Goal: Communication & Community: Answer question/provide support

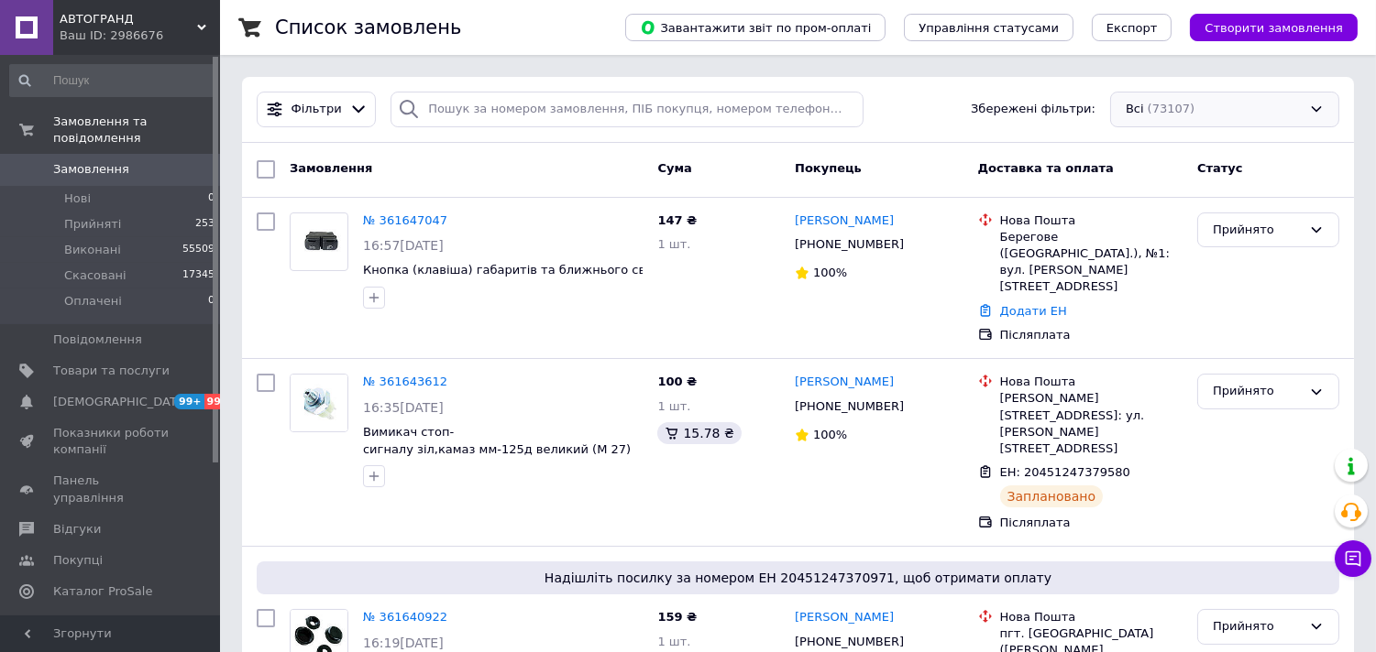
click at [1215, 101] on div "Всі (73107)" at bounding box center [1224, 110] width 229 height 36
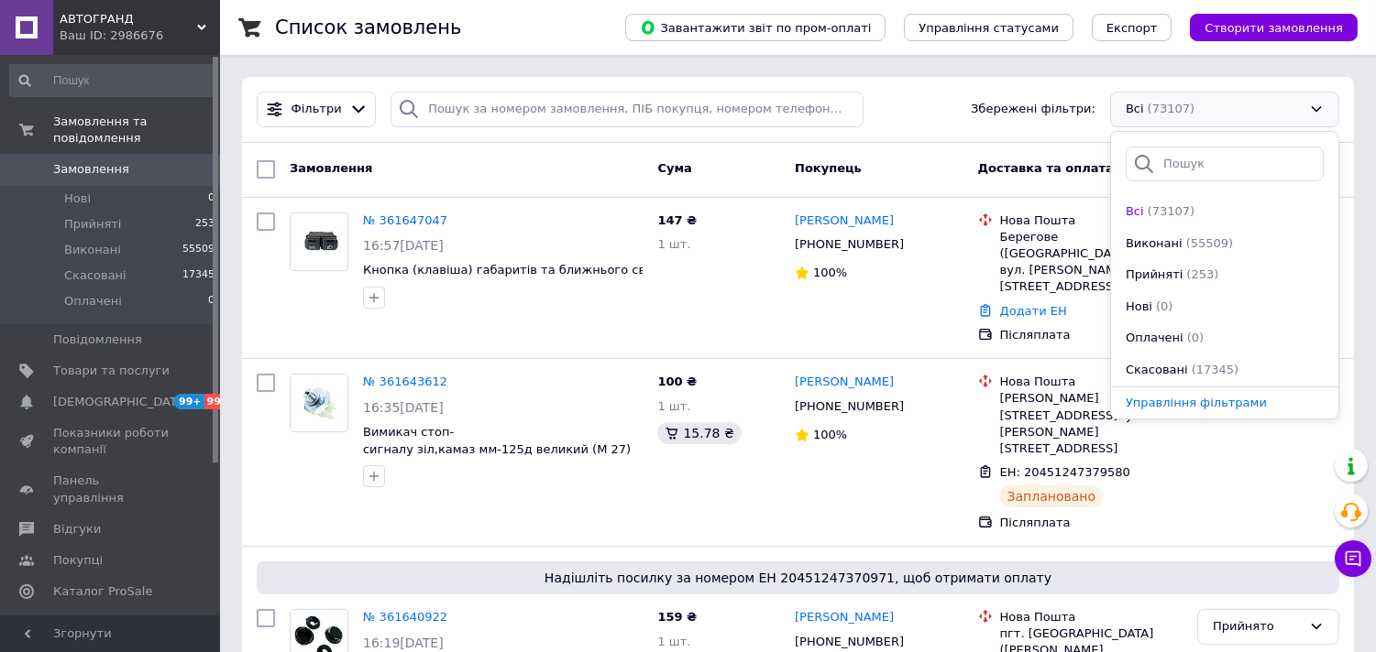
click at [1215, 101] on div "Всі (73107)" at bounding box center [1224, 110] width 229 height 36
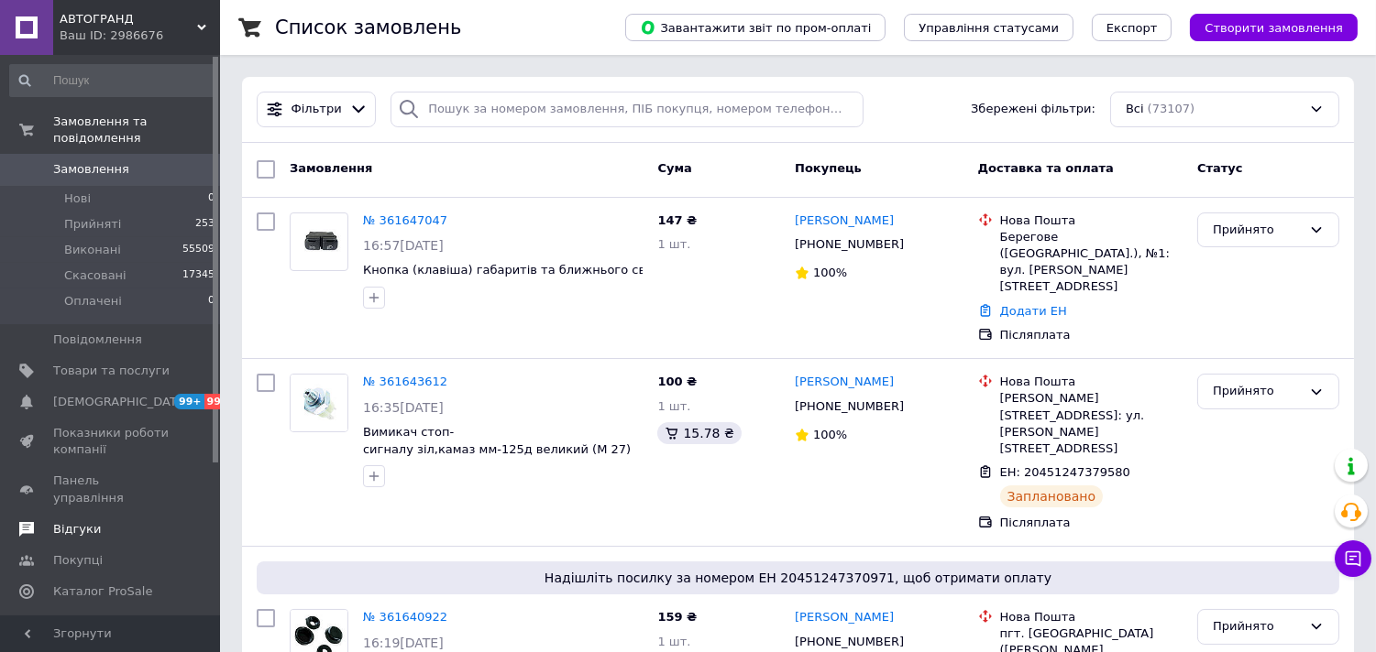
click at [74, 521] on span "Відгуки" at bounding box center [77, 529] width 48 height 16
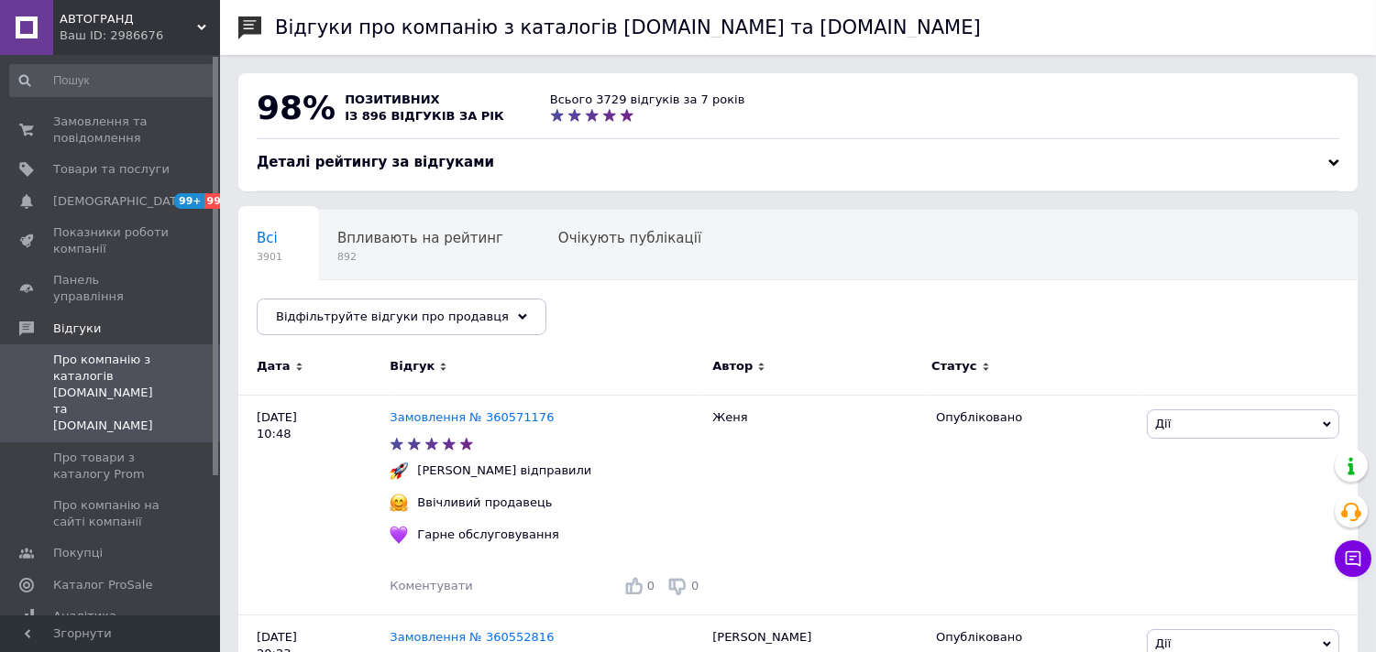
click at [1308, 168] on div "Деталі рейтингу за відгуками" at bounding box center [798, 162] width 1082 height 19
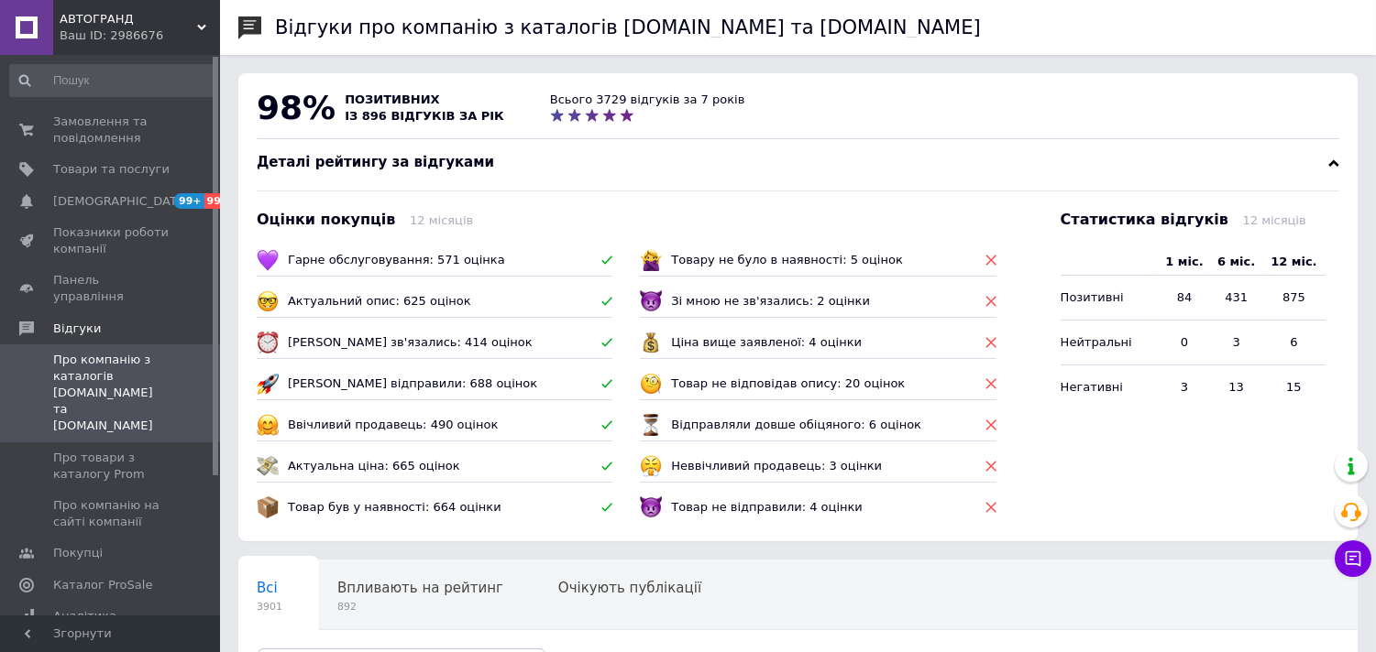
click at [1308, 168] on div "Деталі рейтингу за відгуками" at bounding box center [798, 162] width 1082 height 19
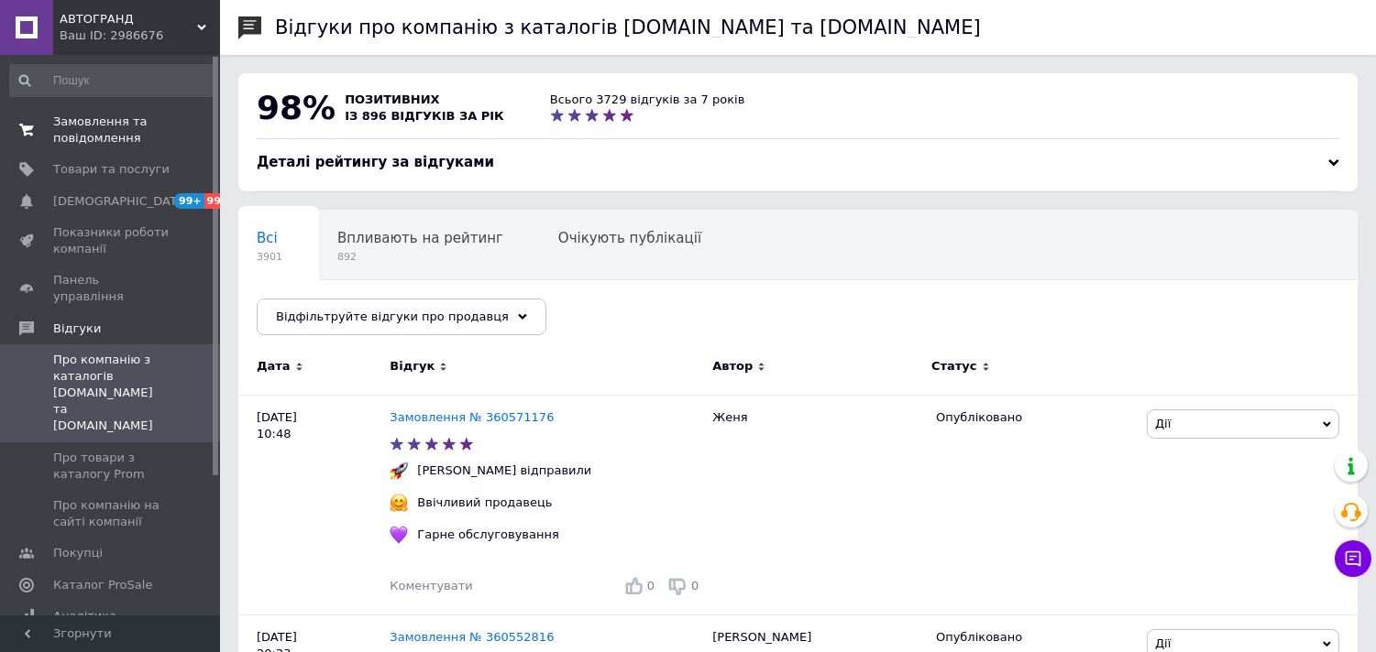
click at [144, 135] on span "Замовлення та повідомлення" at bounding box center [111, 130] width 116 height 33
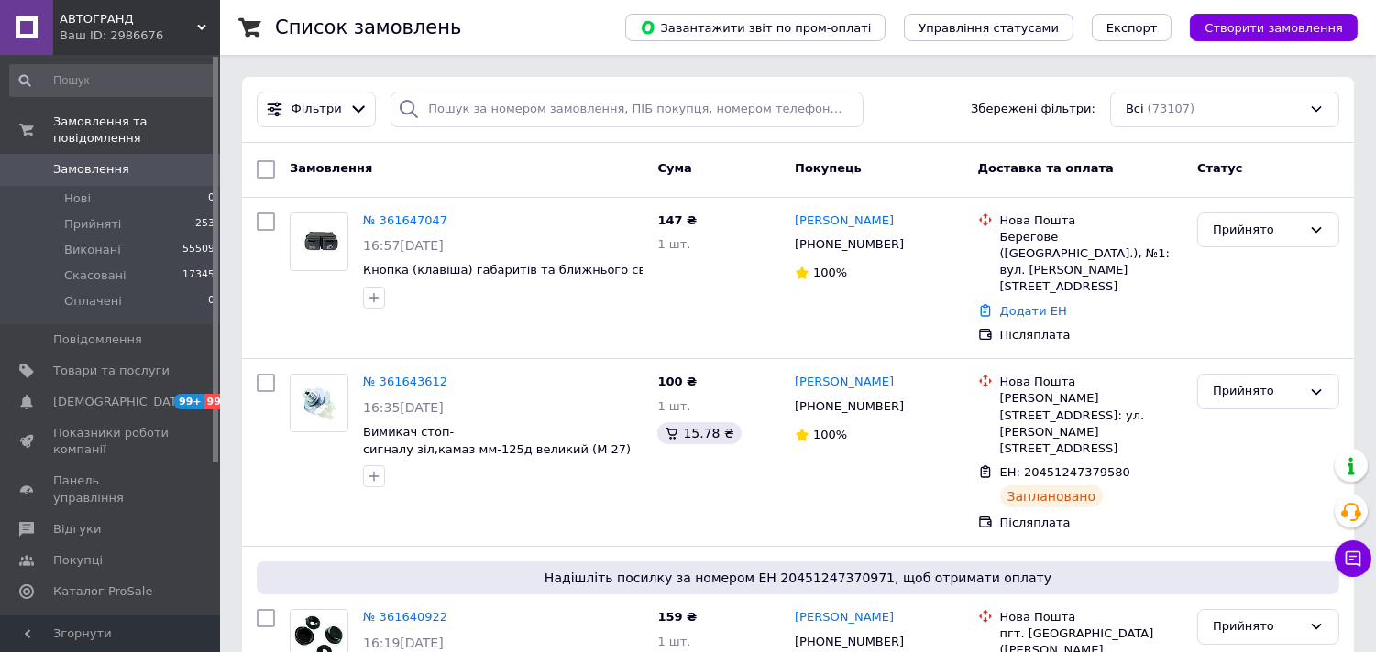
click at [106, 37] on div "Ваш ID: 2986676" at bounding box center [140, 35] width 160 height 16
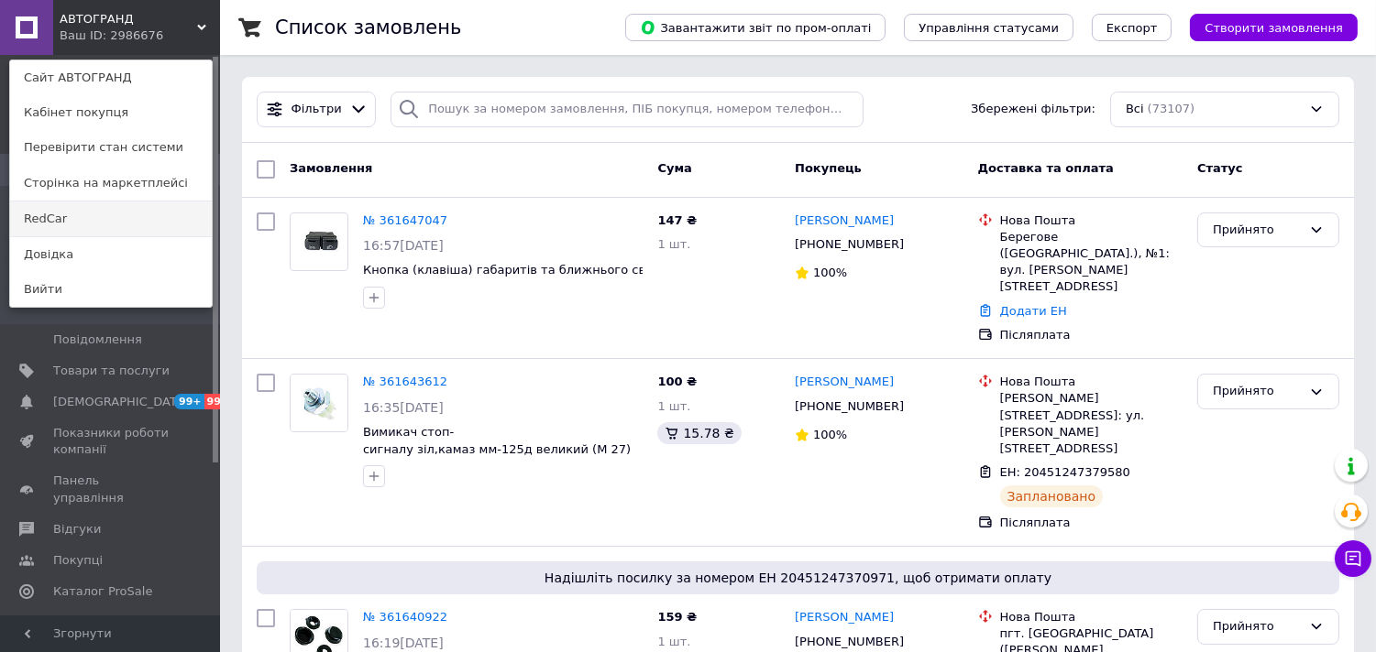
click at [71, 214] on link "RedCar" at bounding box center [111, 219] width 202 height 35
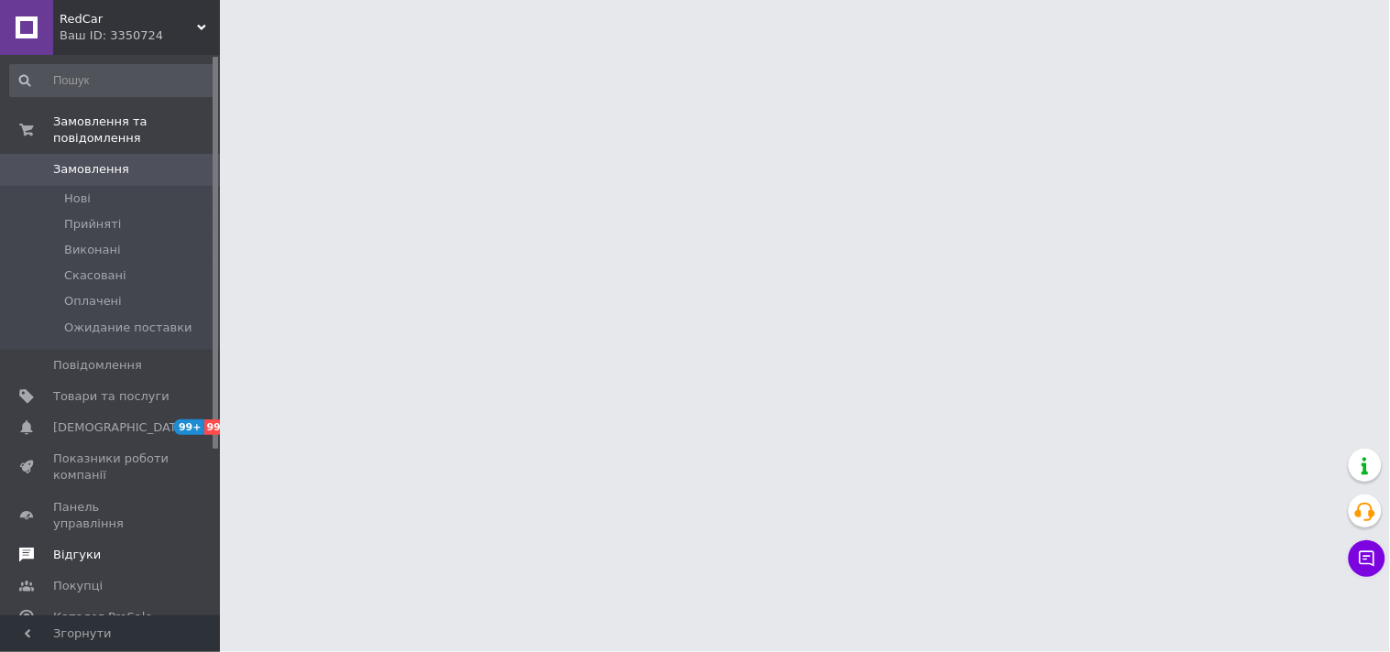
click at [93, 547] on span "Відгуки" at bounding box center [111, 555] width 116 height 16
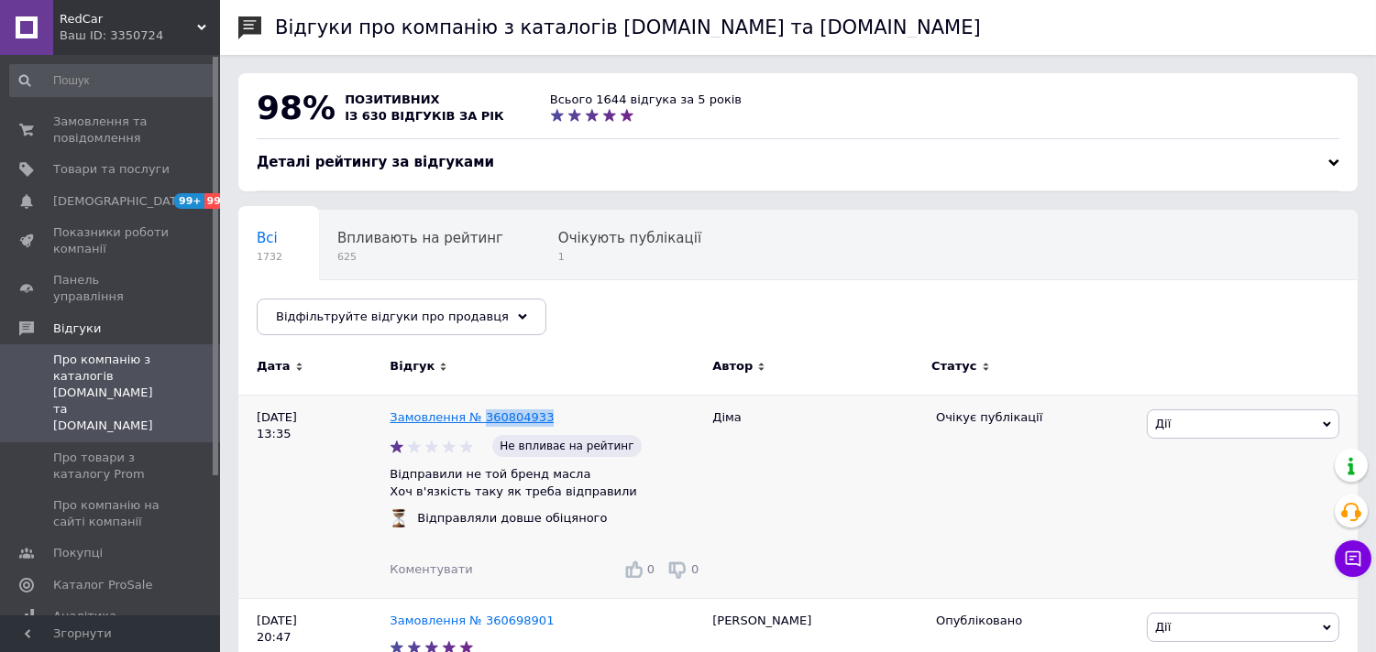
drag, startPoint x: 538, startPoint y: 420, endPoint x: 474, endPoint y: 419, distance: 64.2
click at [474, 419] on div "Замовлення № 360804933" at bounding box center [546, 418] width 321 height 25
copy link "360804933"
click at [147, 124] on span "Замовлення та повідомлення" at bounding box center [111, 130] width 116 height 33
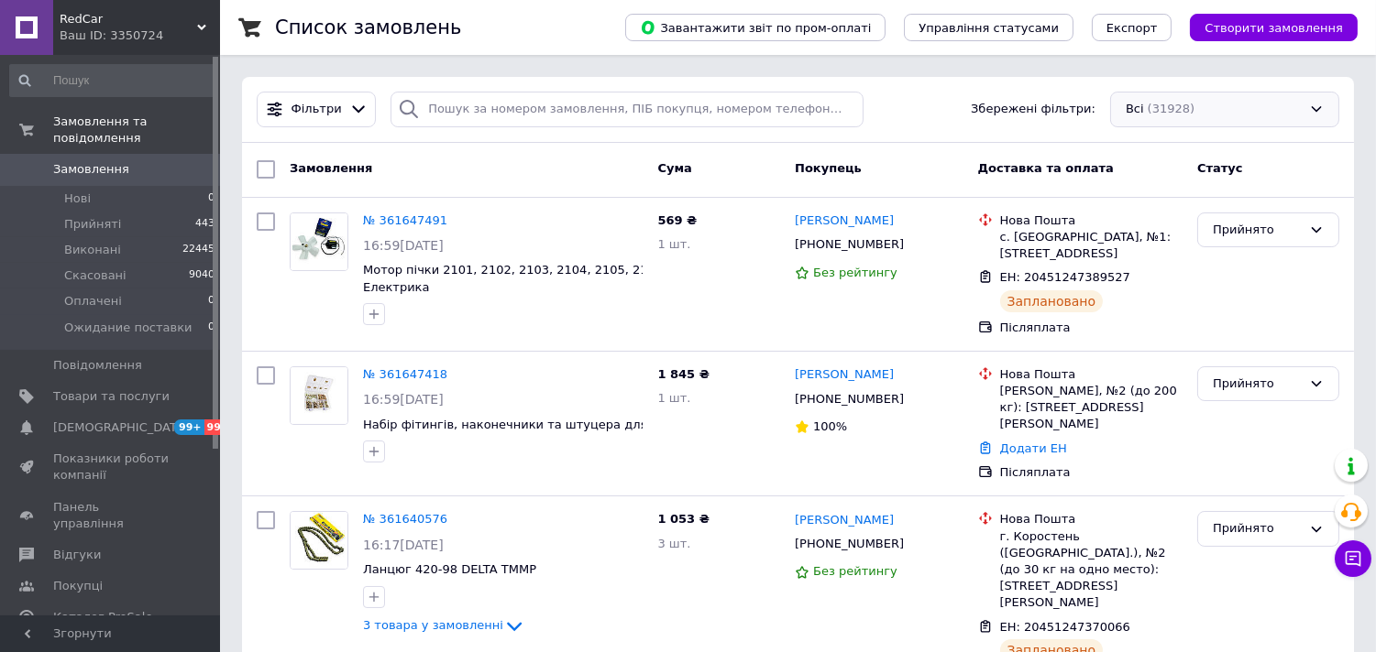
click at [1226, 117] on div "Всі (31928)" at bounding box center [1224, 110] width 229 height 36
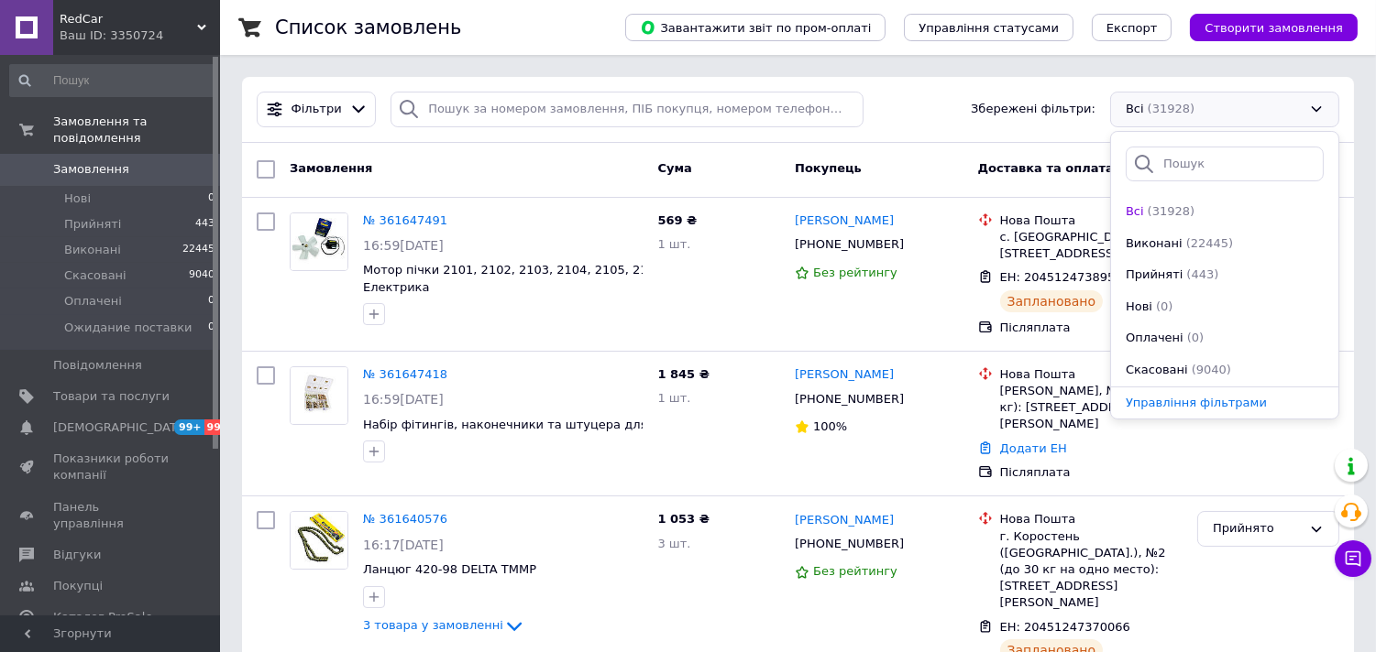
click at [1226, 117] on div "Всі (31928)" at bounding box center [1224, 110] width 229 height 36
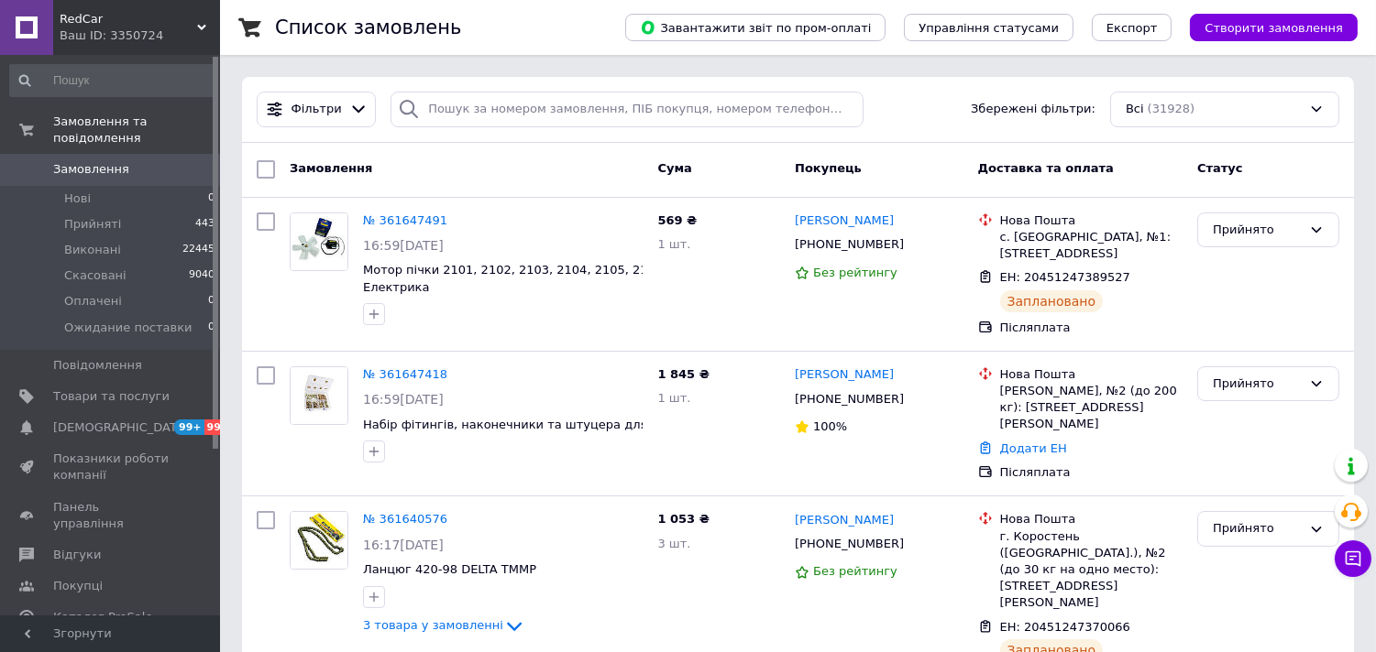
drag, startPoint x: 150, startPoint y: 13, endPoint x: 152, endPoint y: 66, distance: 53.2
click at [149, 13] on span "RedCar" at bounding box center [128, 19] width 137 height 16
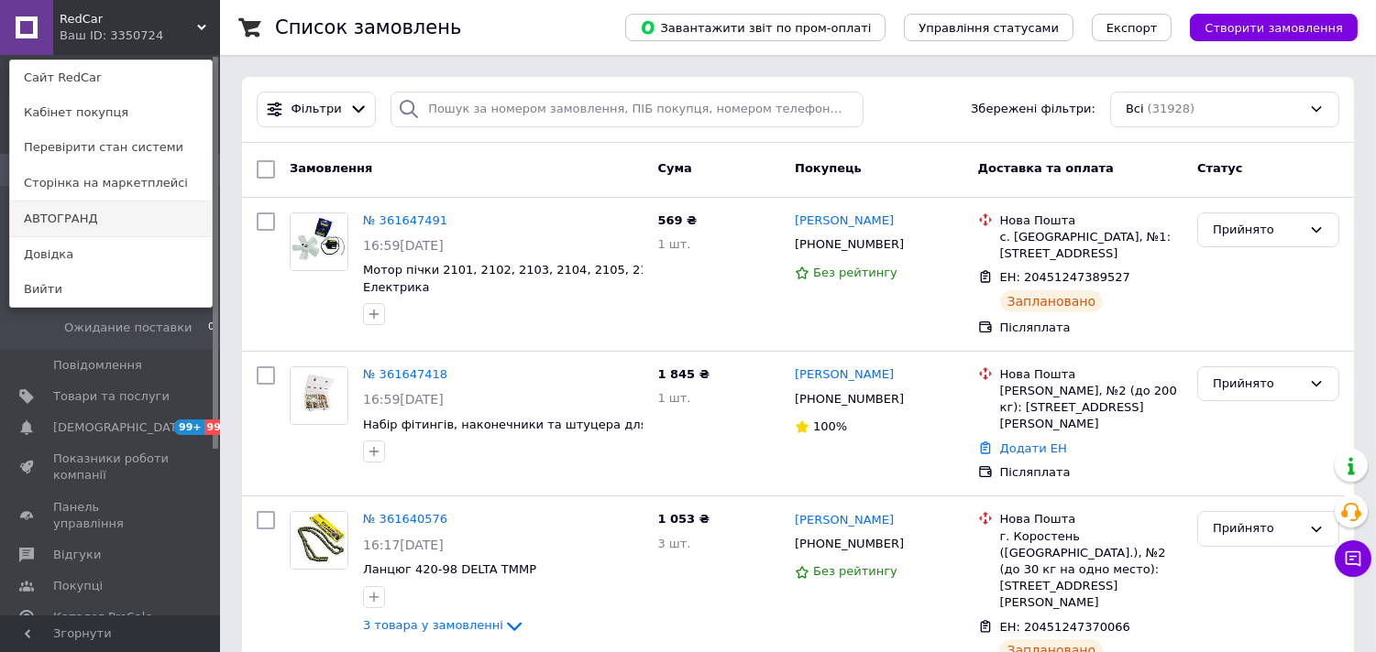
click at [96, 216] on link "АВТОГРАНД" at bounding box center [111, 219] width 202 height 35
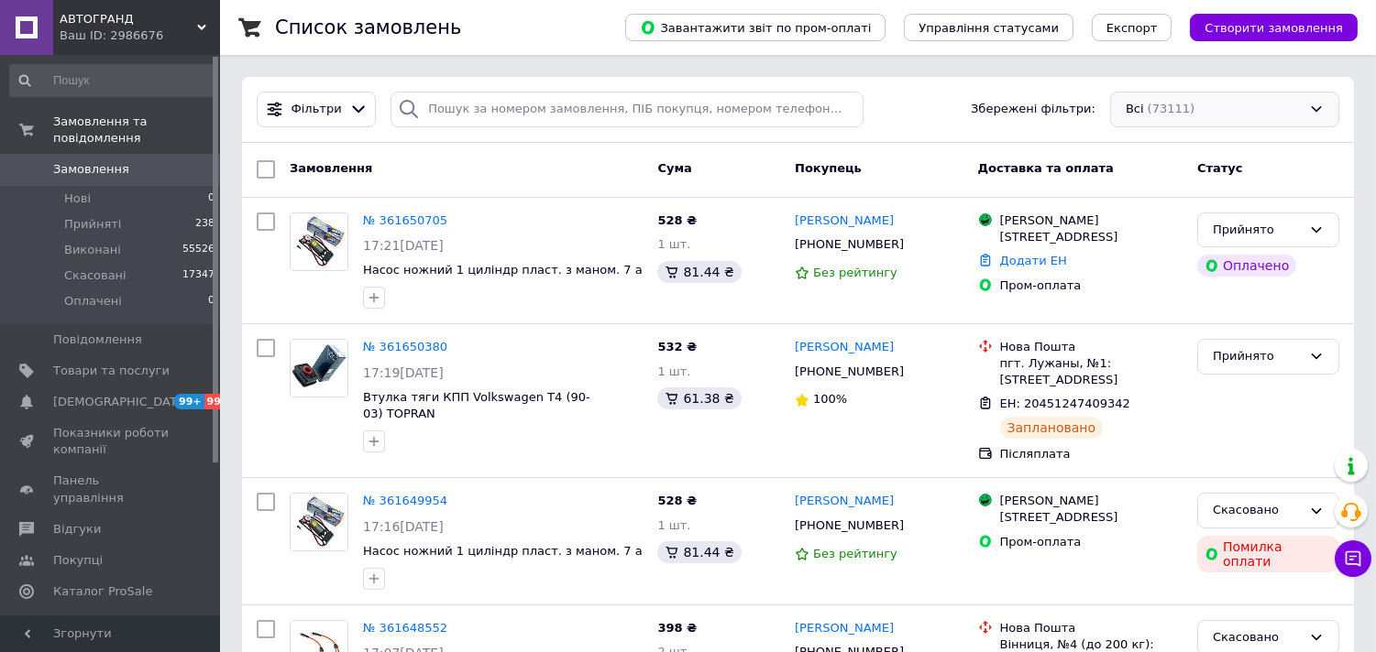
click at [1194, 107] on div "Всі (73111)" at bounding box center [1224, 110] width 229 height 36
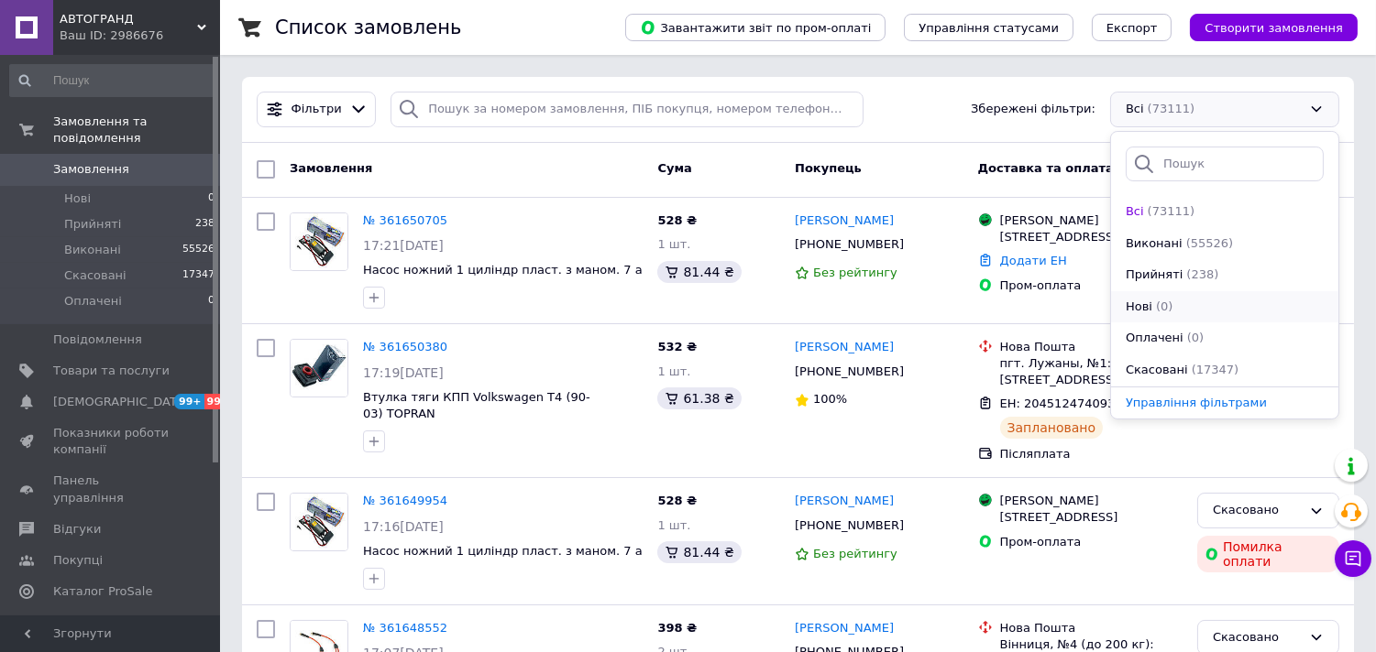
click at [1159, 303] on span "(0)" at bounding box center [1164, 307] width 16 height 14
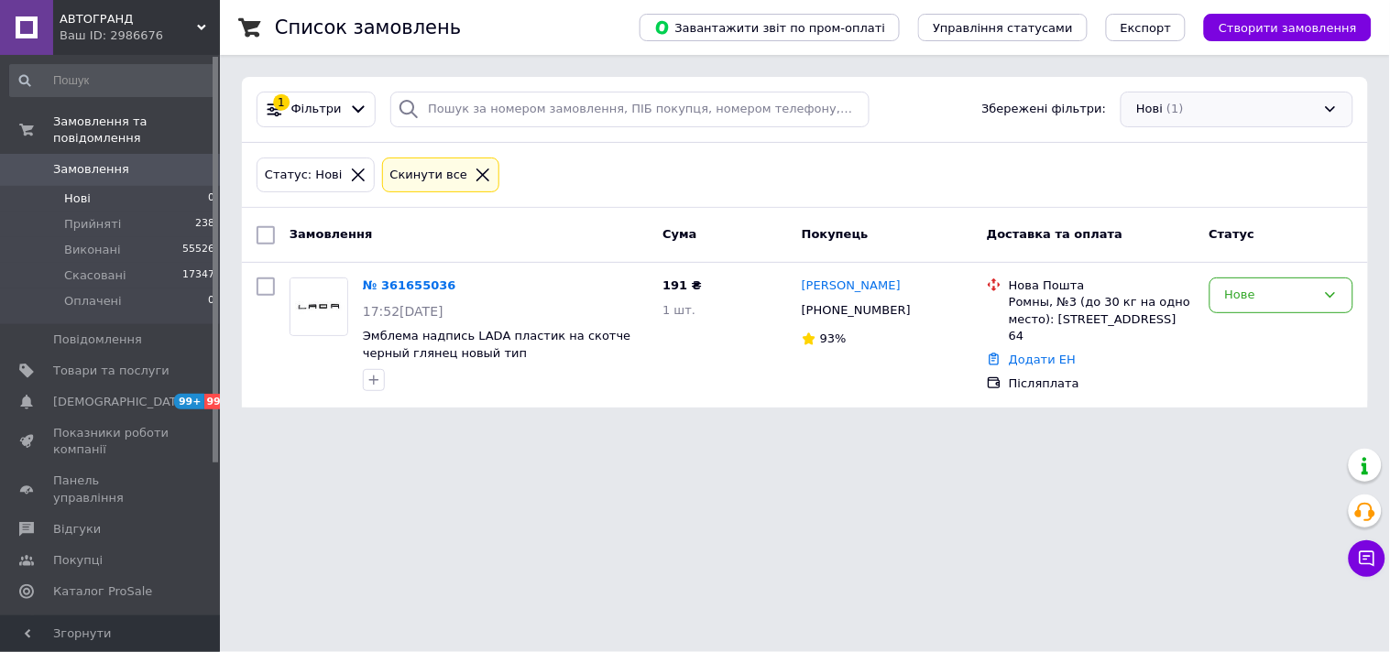
click at [1220, 120] on div "Нові (1)" at bounding box center [1237, 110] width 233 height 36
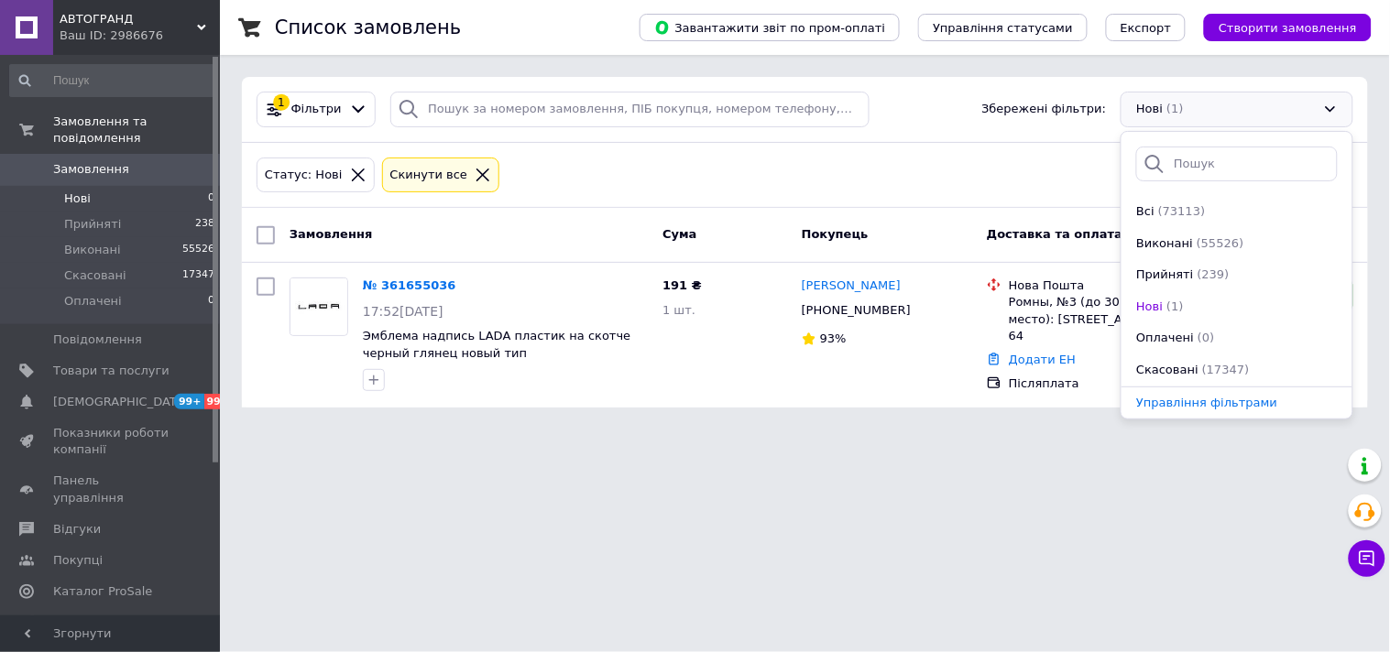
click at [1220, 120] on div "Нові (1)" at bounding box center [1237, 110] width 233 height 36
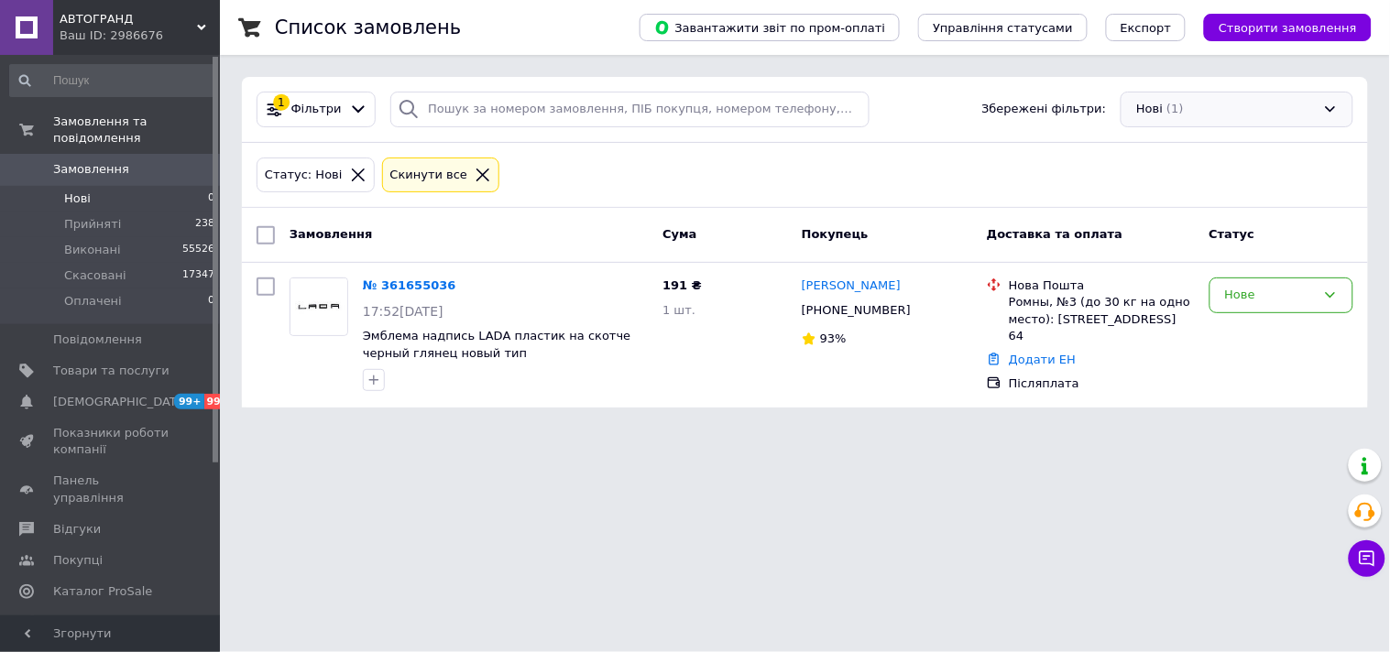
click at [1221, 95] on div "Нові (1)" at bounding box center [1237, 110] width 233 height 36
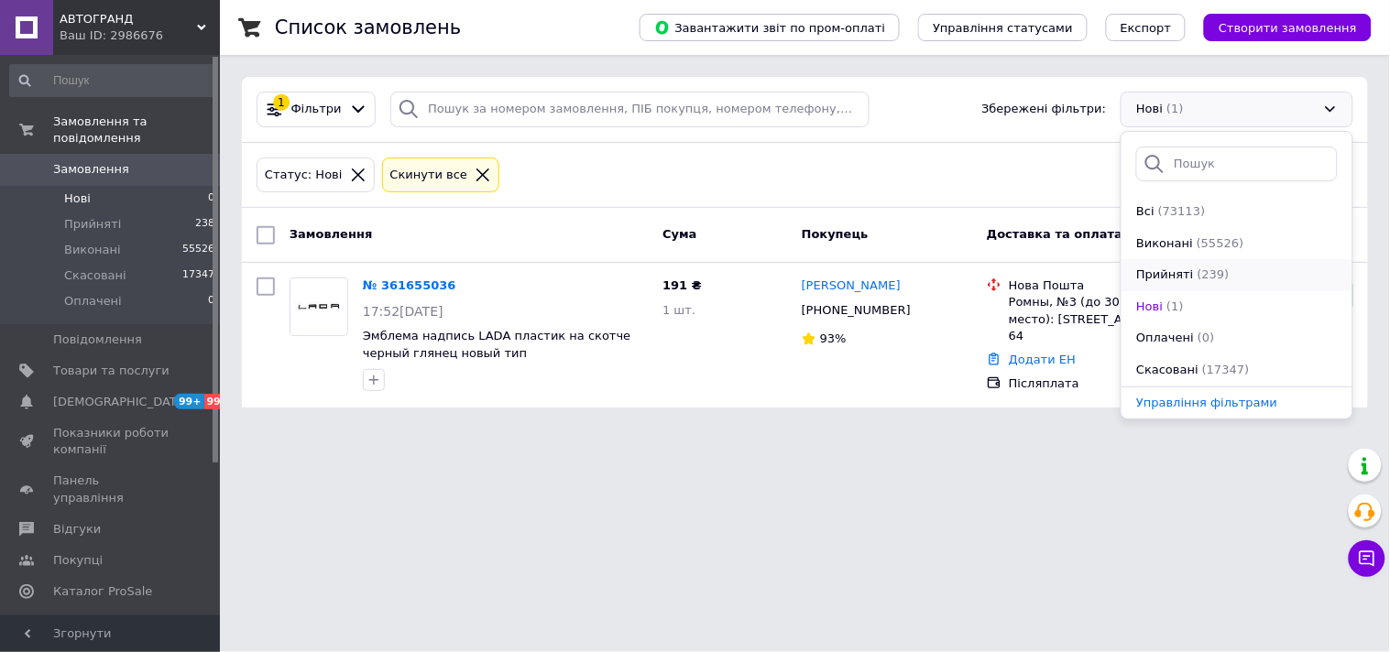
click at [1170, 275] on span "Прийняті" at bounding box center [1164, 275] width 57 height 17
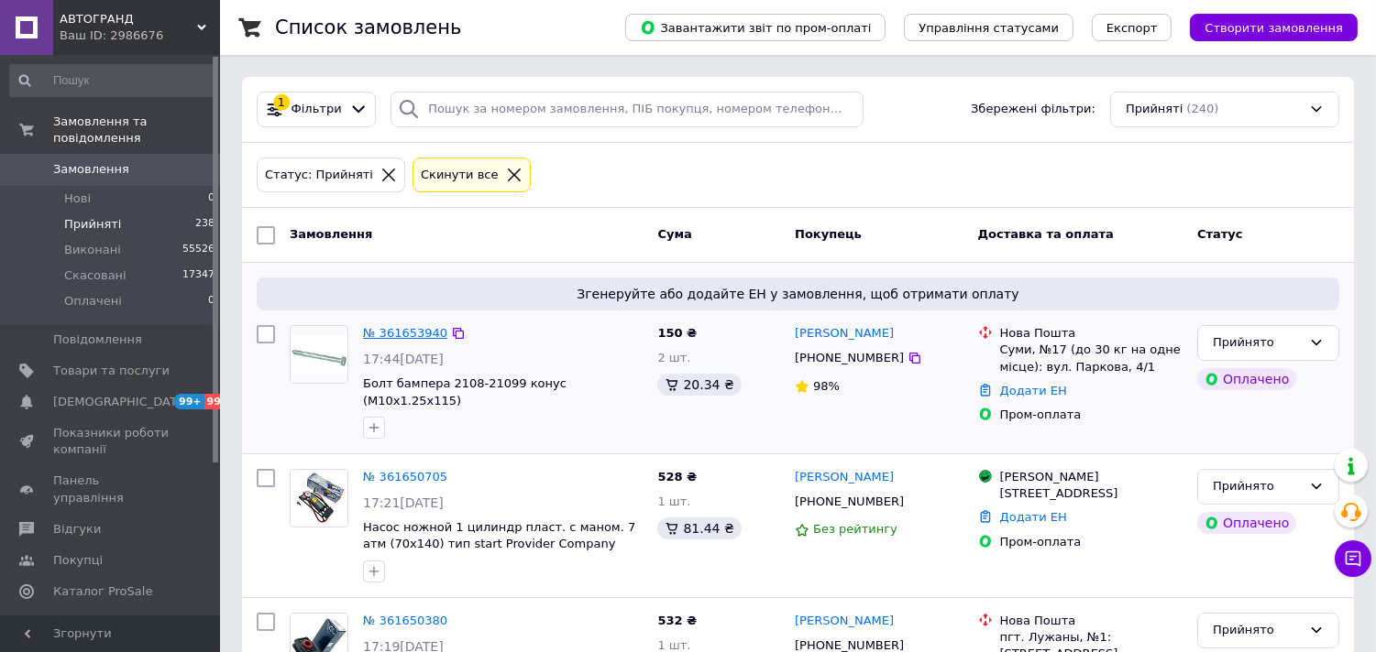
click at [398, 330] on link "№ 361653940" at bounding box center [405, 333] width 84 height 14
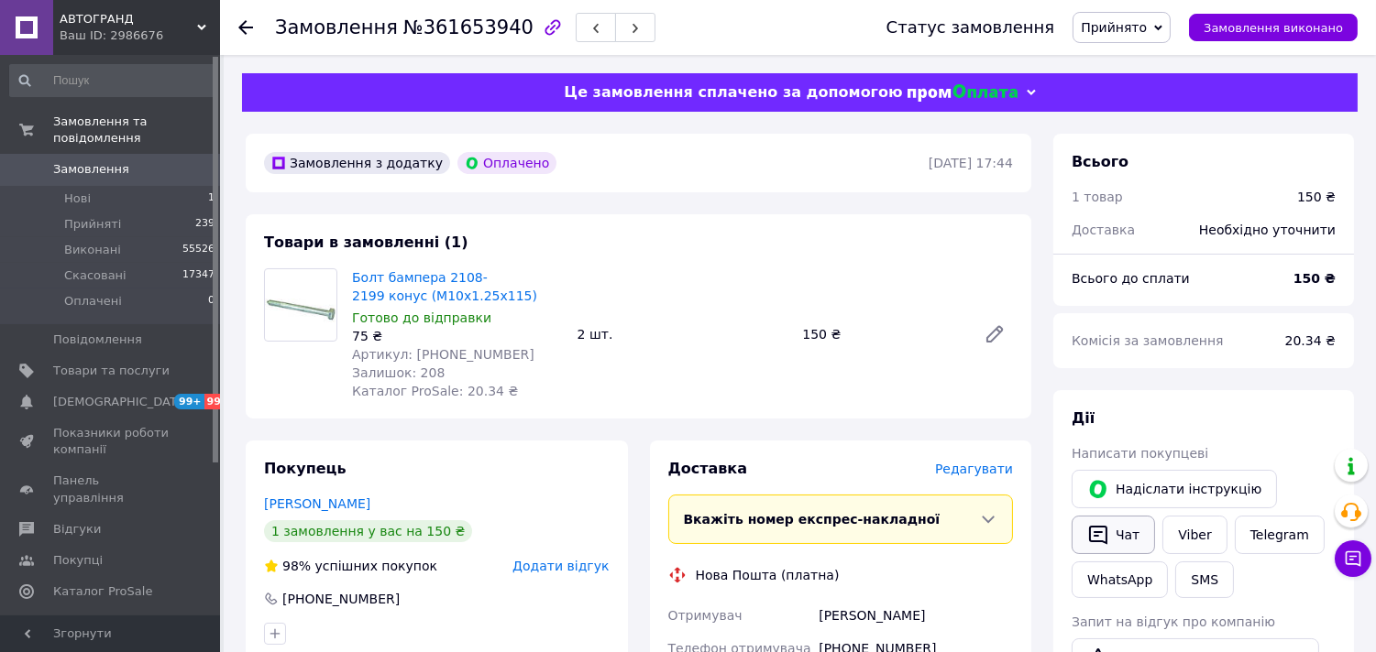
click at [1114, 543] on button "Чат" at bounding box center [1112, 535] width 83 height 38
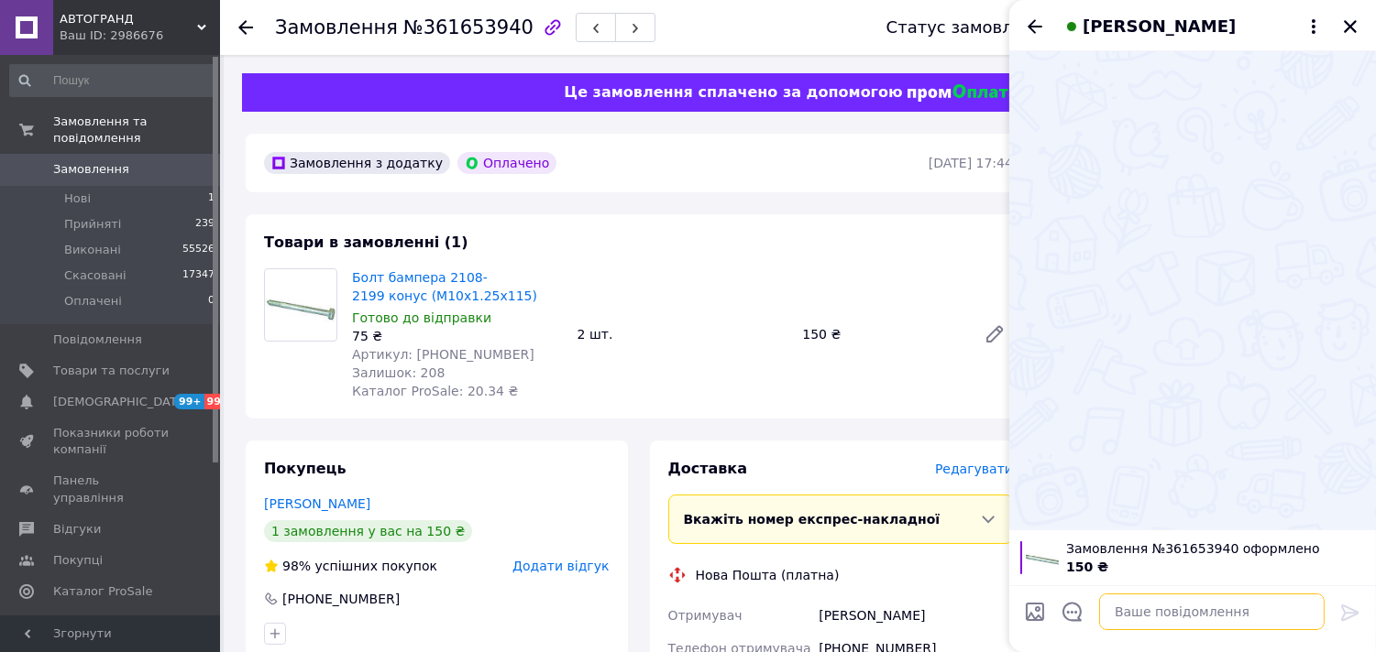
click at [1188, 611] on textarea at bounding box center [1211, 612] width 225 height 37
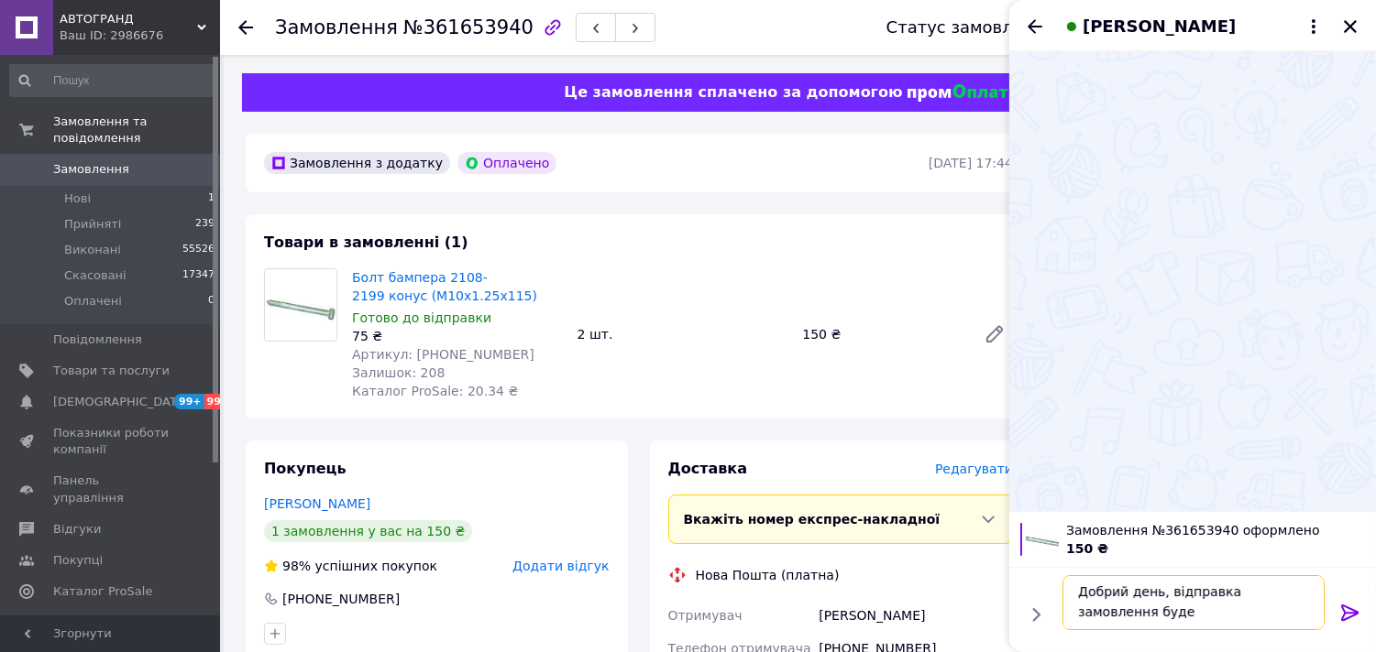
scroll to position [2, 0]
type textarea "Добрий день, відправка замовлення буде в понеділок"
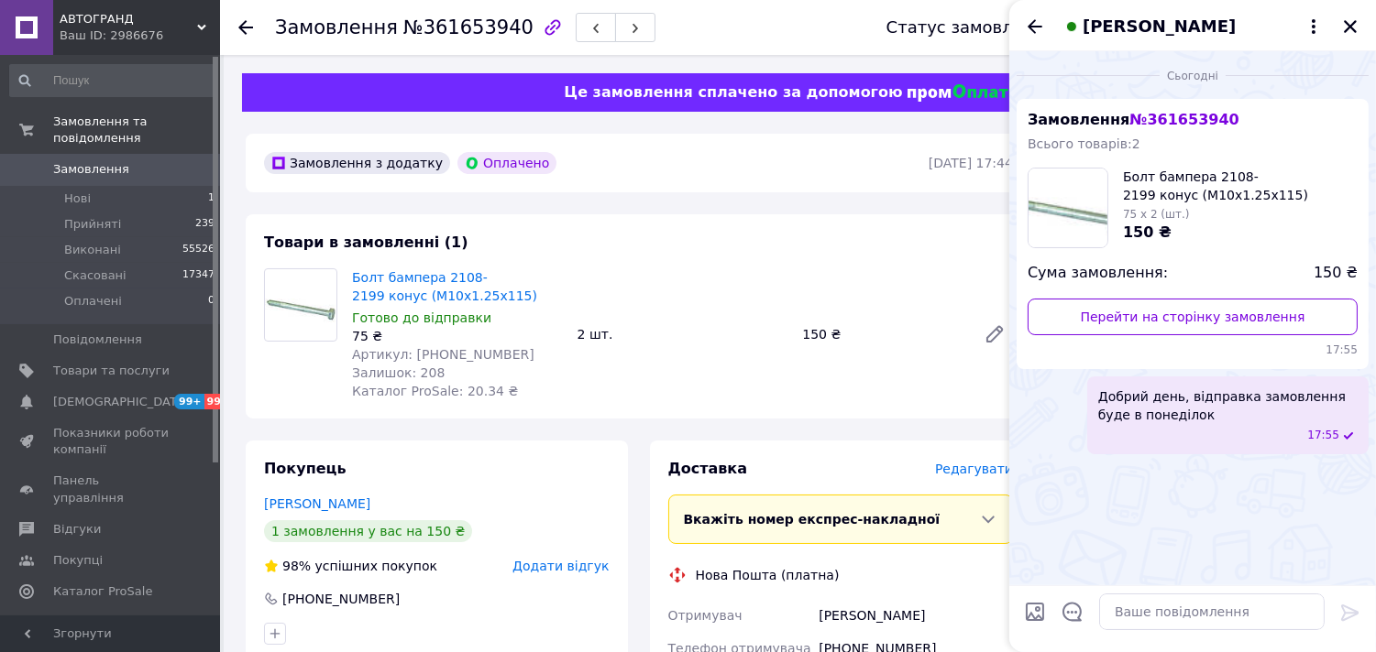
click at [1029, 38] on div "Ігор Большаков" at bounding box center [1192, 25] width 367 height 51
click at [1027, 28] on icon "Назад" at bounding box center [1035, 27] width 22 height 22
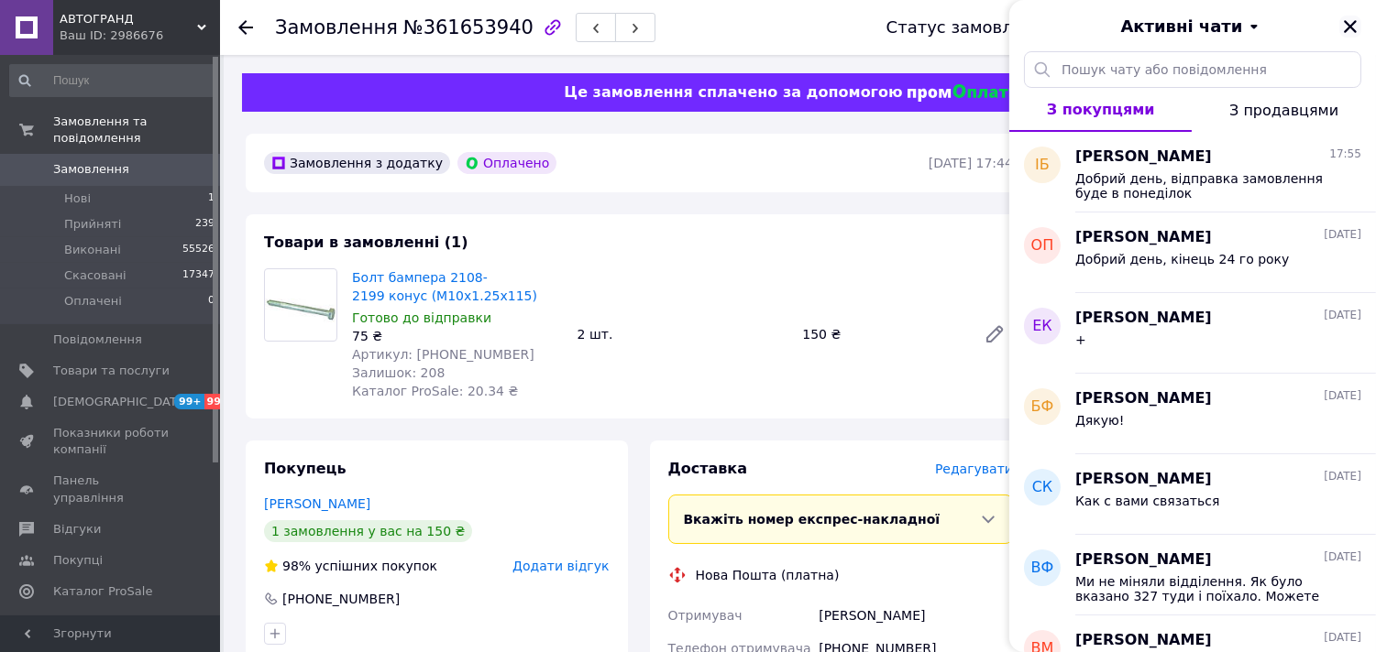
click at [1347, 28] on icon "Закрити" at bounding box center [1349, 26] width 13 height 13
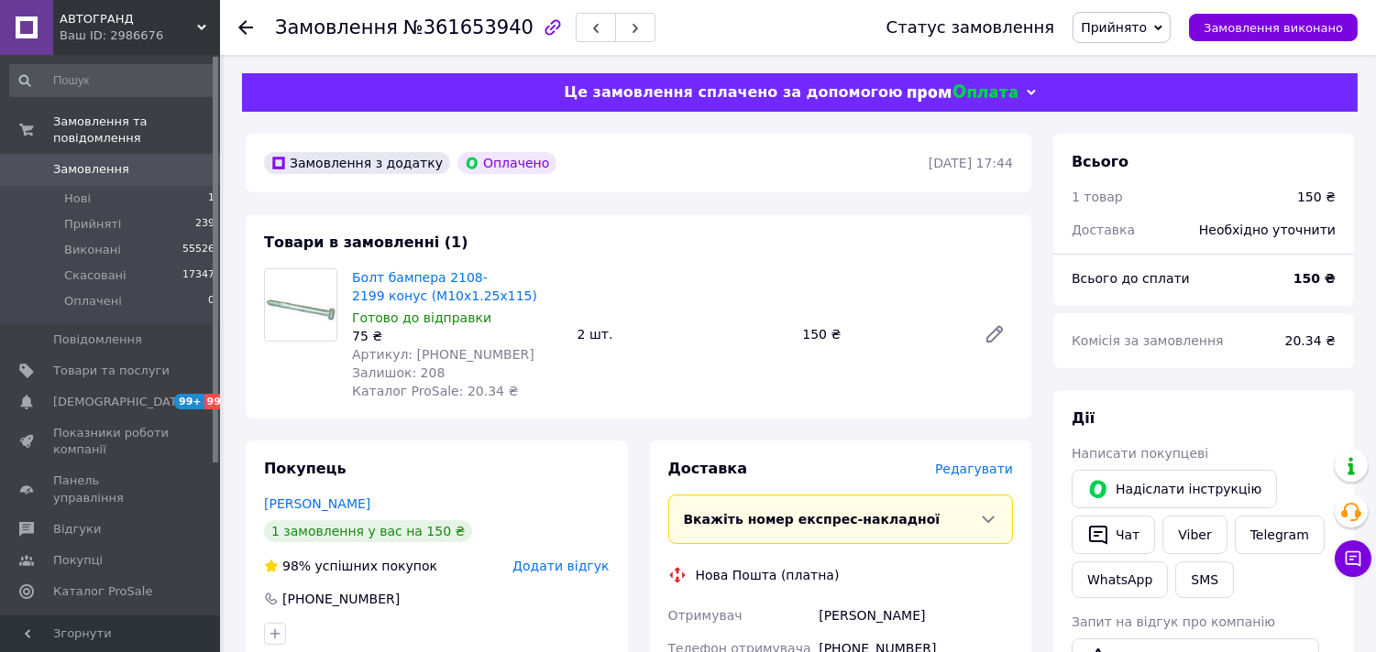
click at [257, 32] on div at bounding box center [256, 27] width 37 height 55
click at [241, 26] on use at bounding box center [245, 27] width 15 height 15
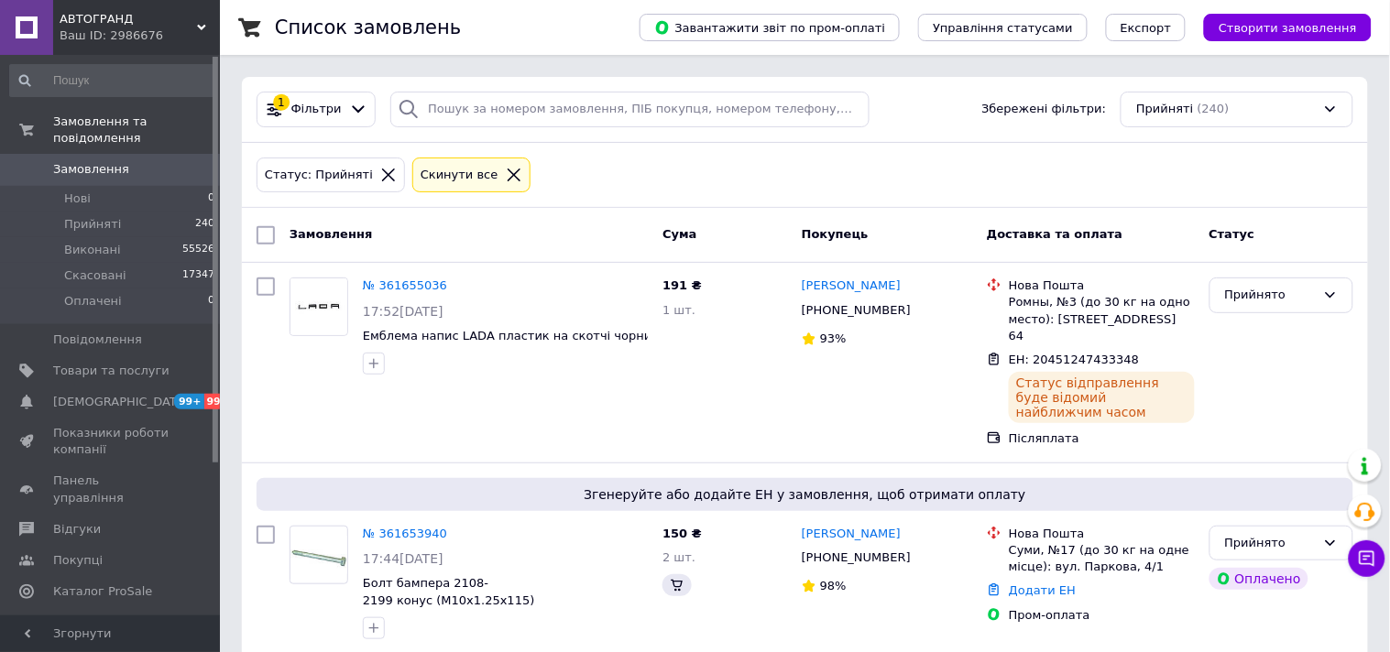
click at [142, 33] on div "Ваш ID: 2986676" at bounding box center [140, 35] width 160 height 16
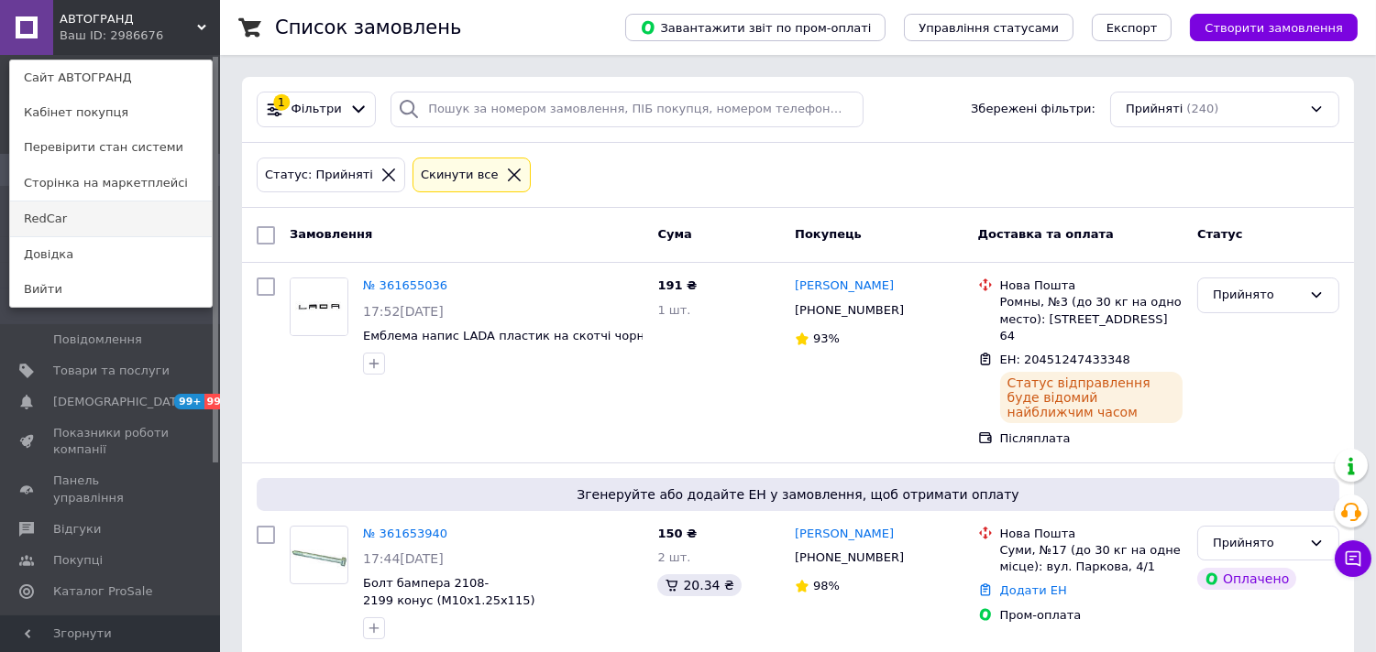
click at [112, 215] on link "RedCar" at bounding box center [111, 219] width 202 height 35
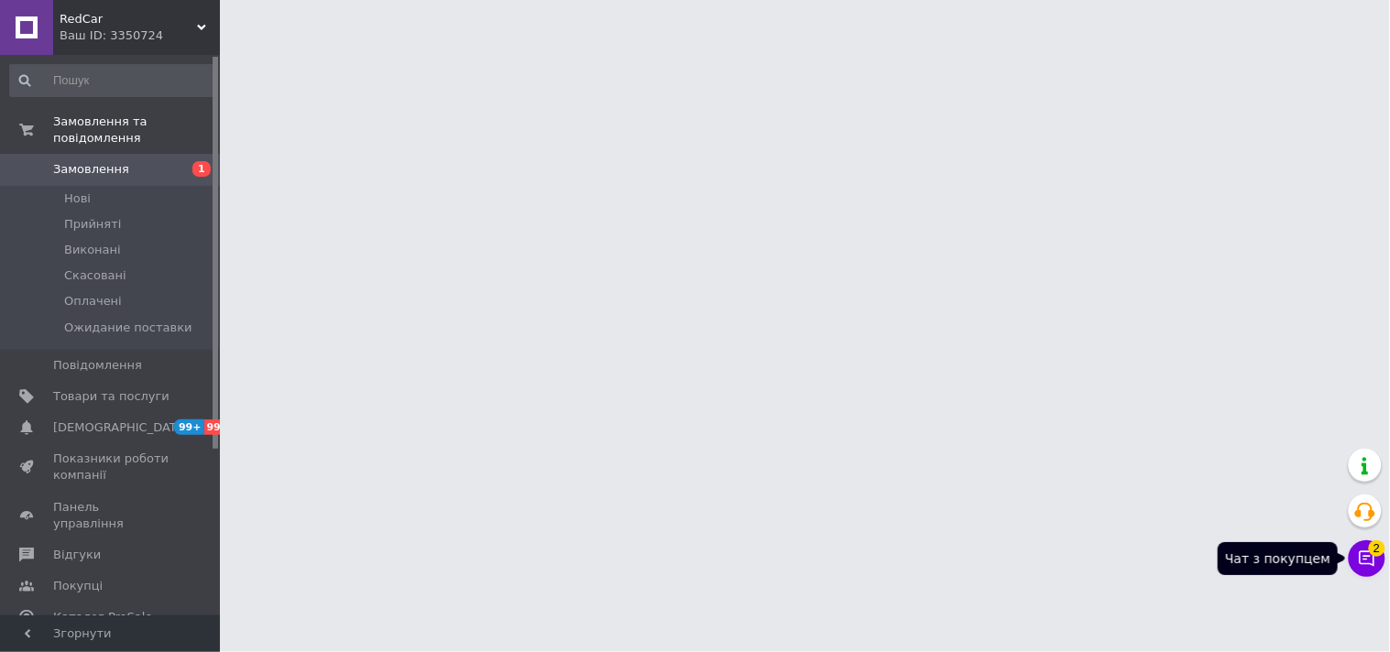
click at [1356, 565] on button "Чат з покупцем 2" at bounding box center [1367, 559] width 37 height 37
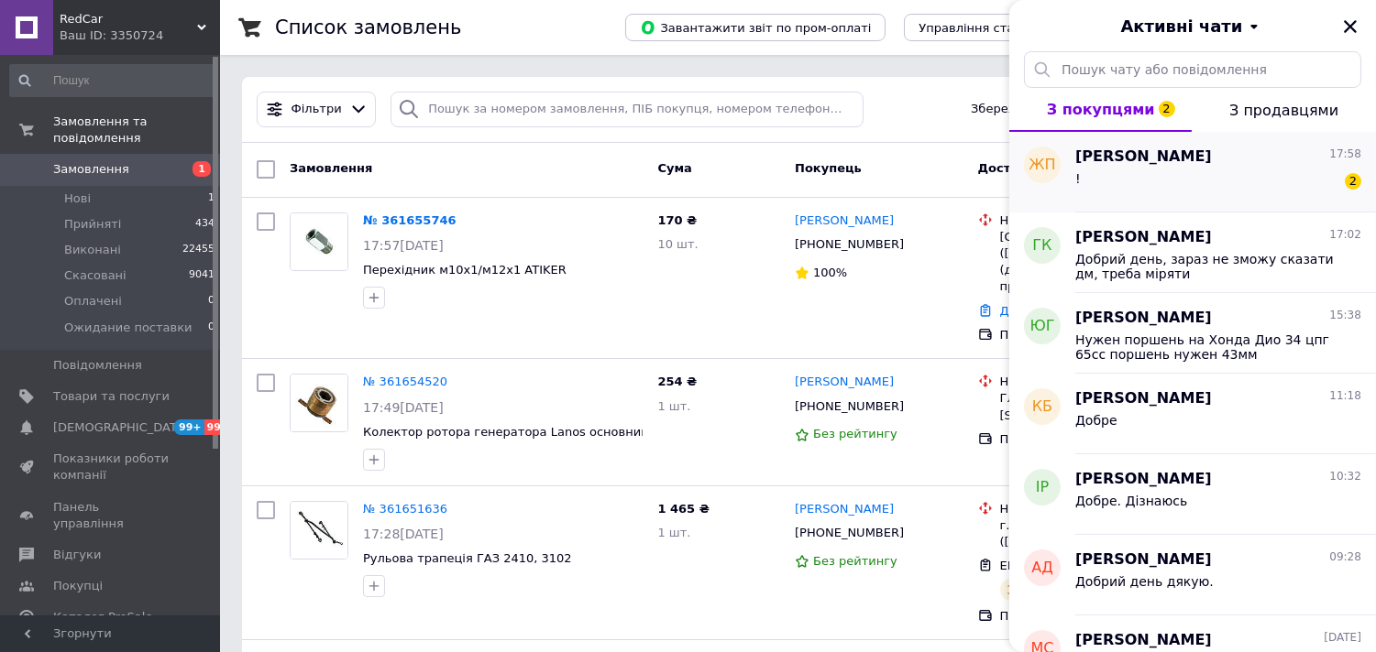
click at [1136, 183] on div "! 2" at bounding box center [1218, 182] width 286 height 29
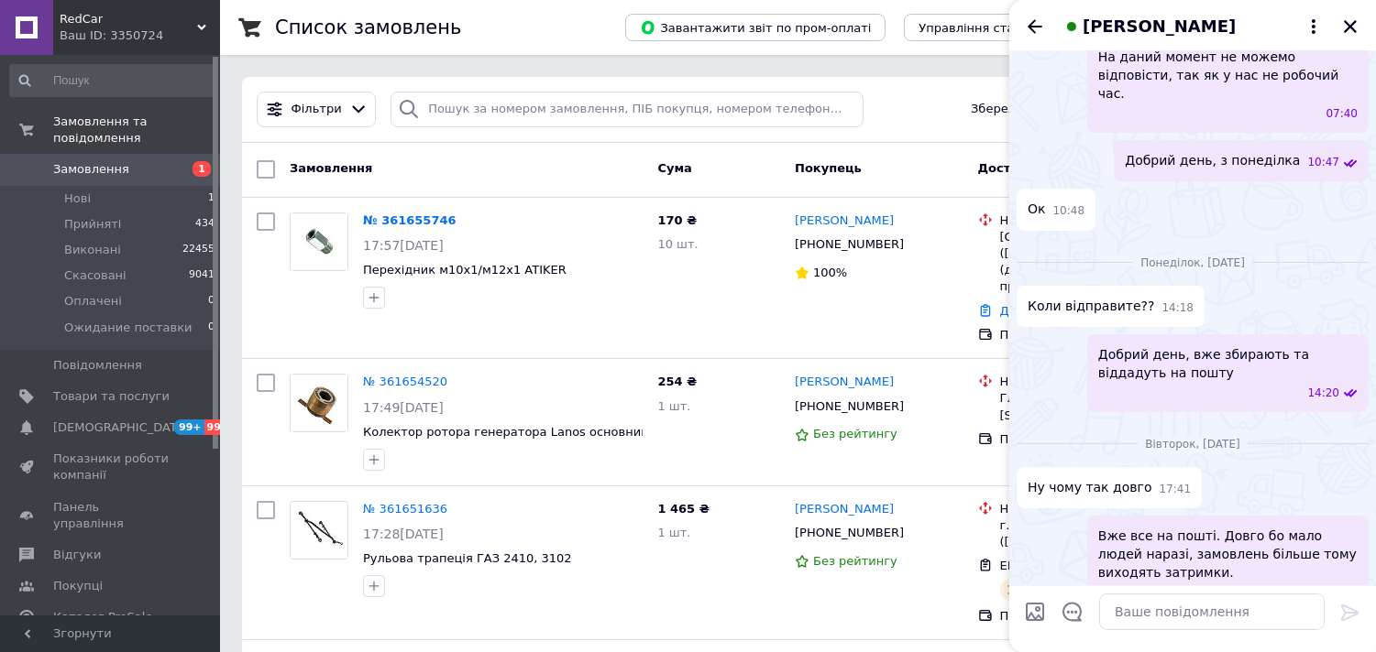
scroll to position [644, 0]
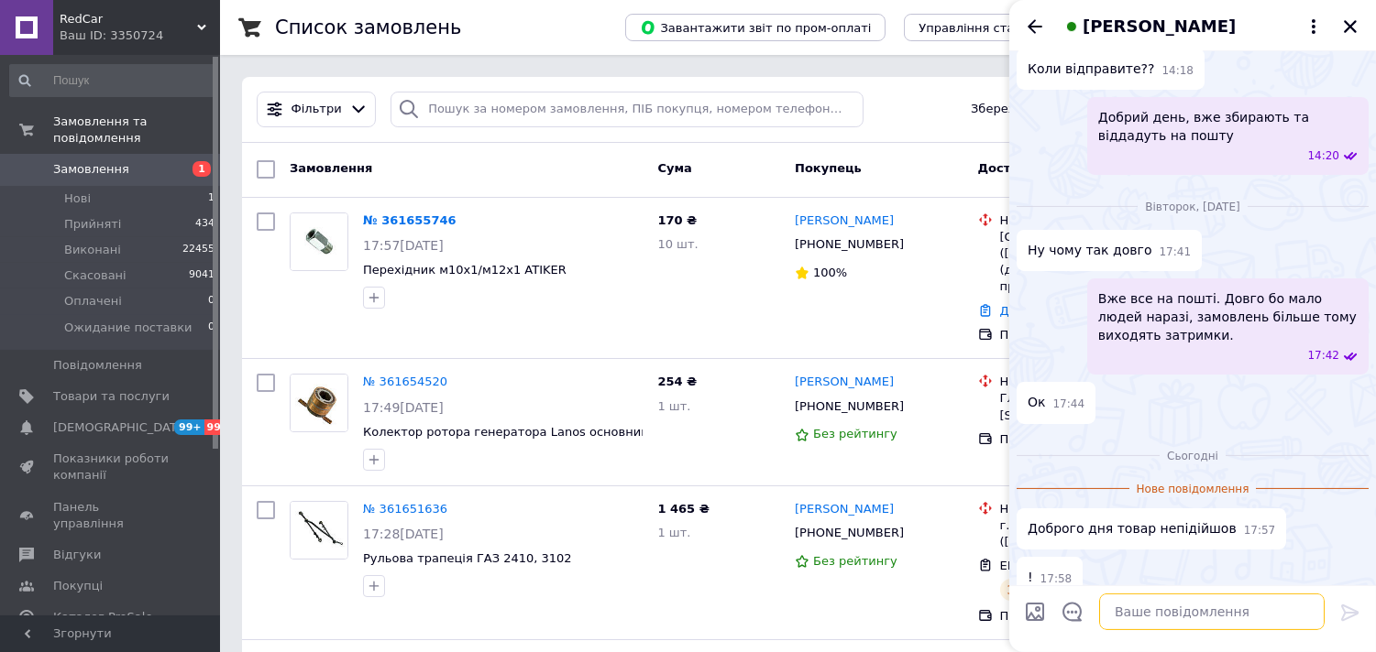
click at [1155, 612] on textarea at bounding box center [1211, 612] width 225 height 37
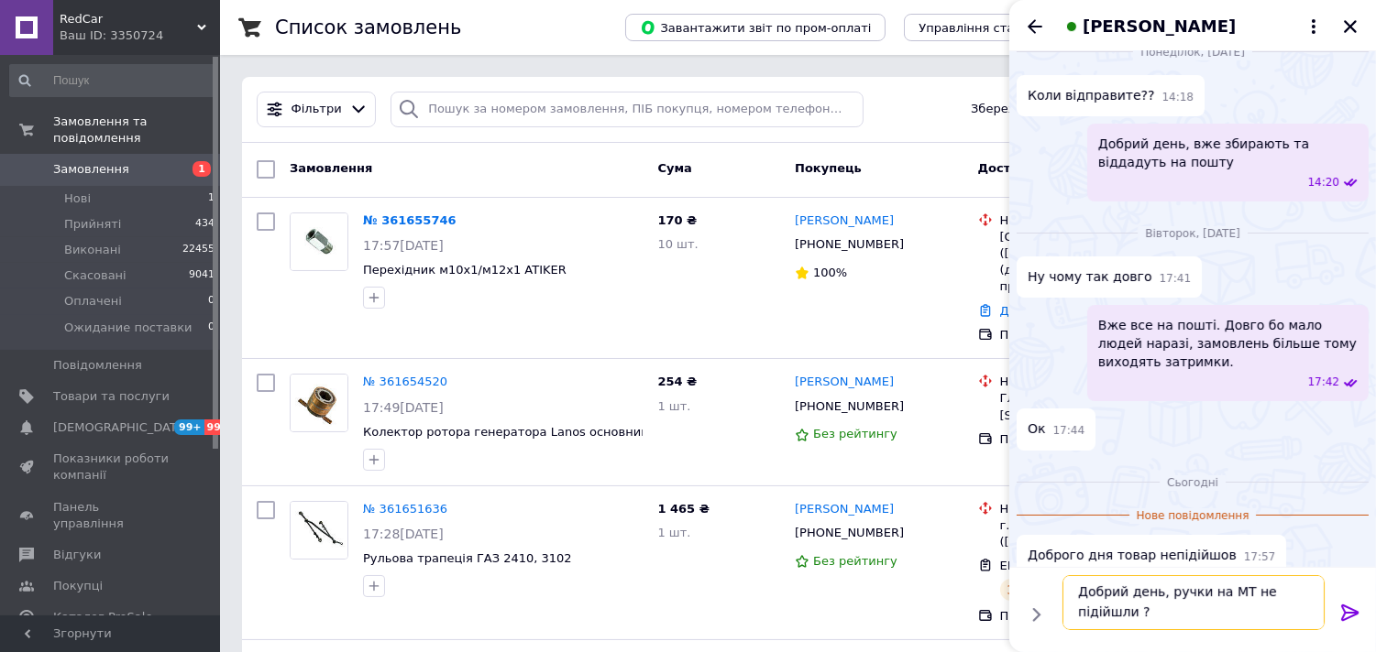
scroll to position [663, 0]
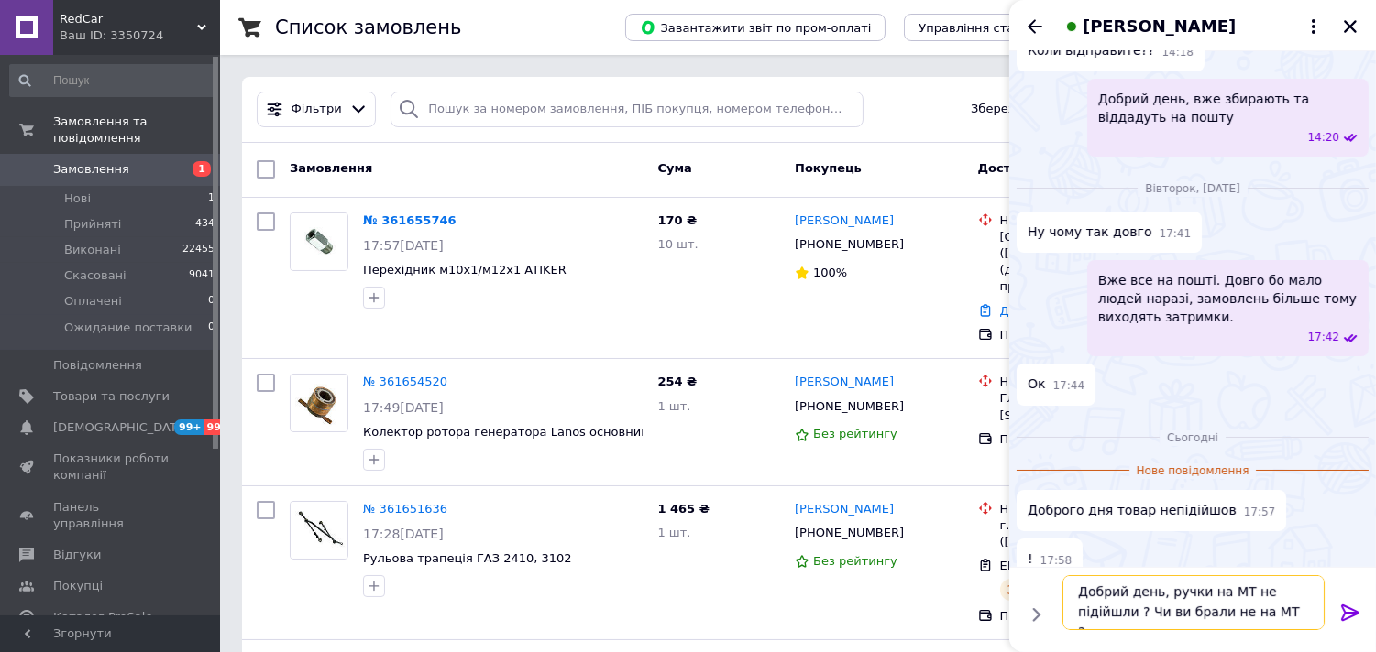
type textarea "Добрий день, ручки на МТ не підійшли ? Чи ви брали не на МТ ?"
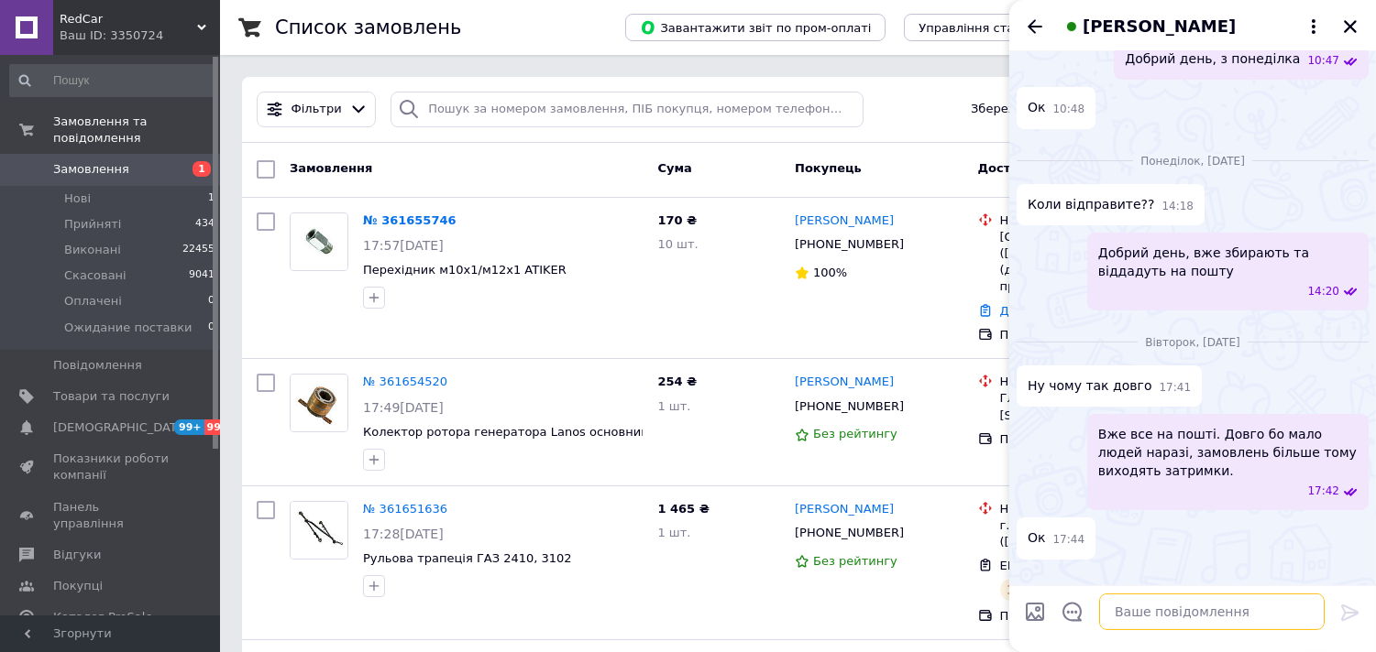
scroll to position [700, 0]
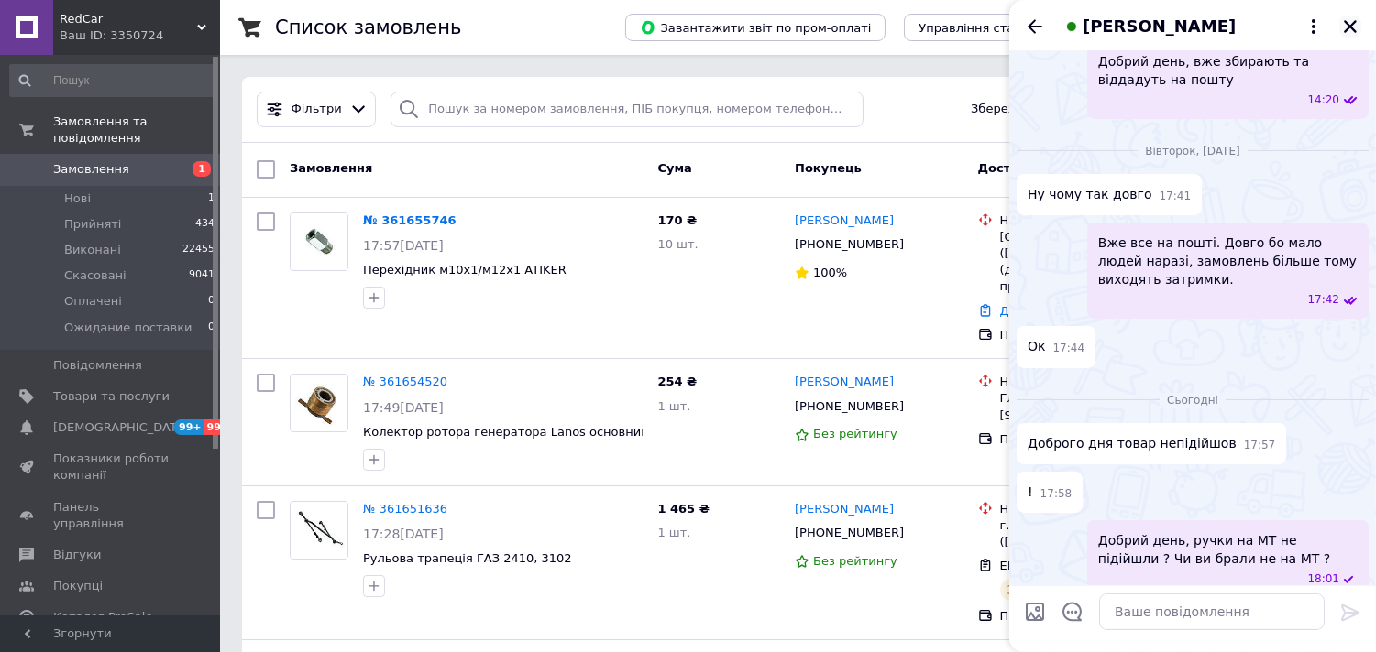
click at [1352, 31] on icon "Закрити" at bounding box center [1350, 26] width 16 height 16
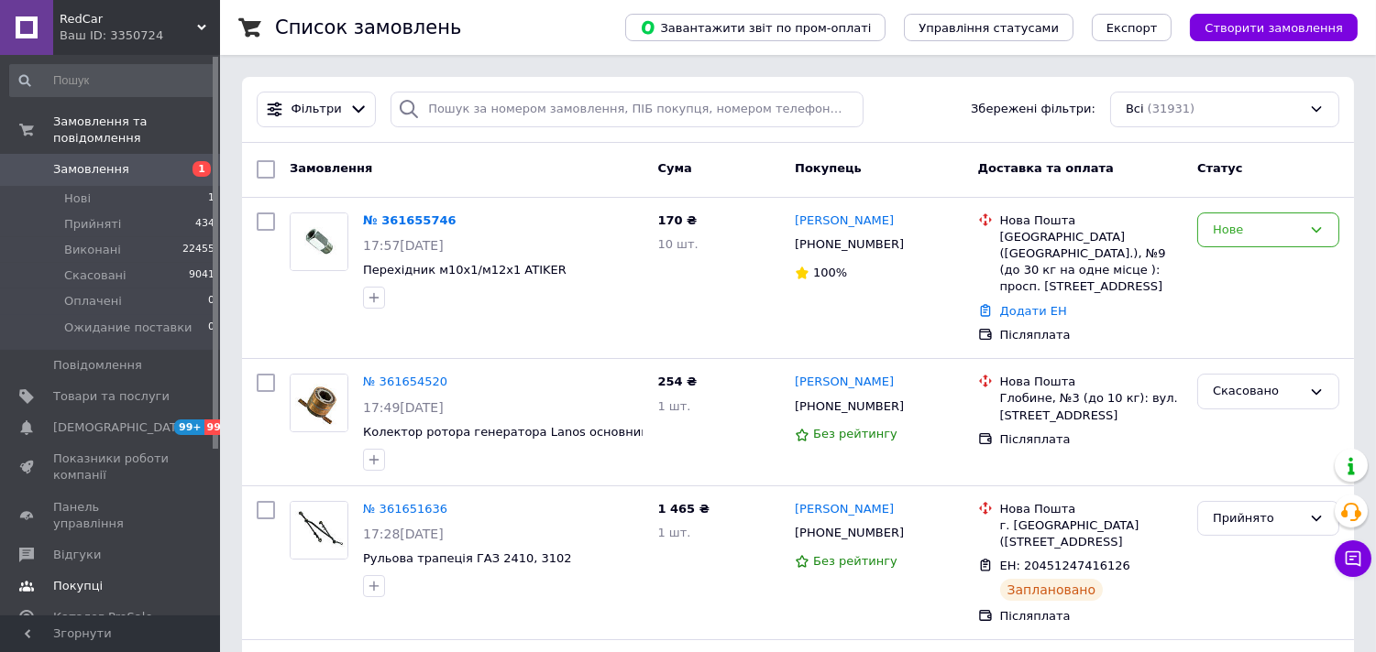
drag, startPoint x: 104, startPoint y: 515, endPoint x: 124, endPoint y: 488, distance: 32.8
click at [104, 547] on span "Відгуки" at bounding box center [111, 555] width 116 height 16
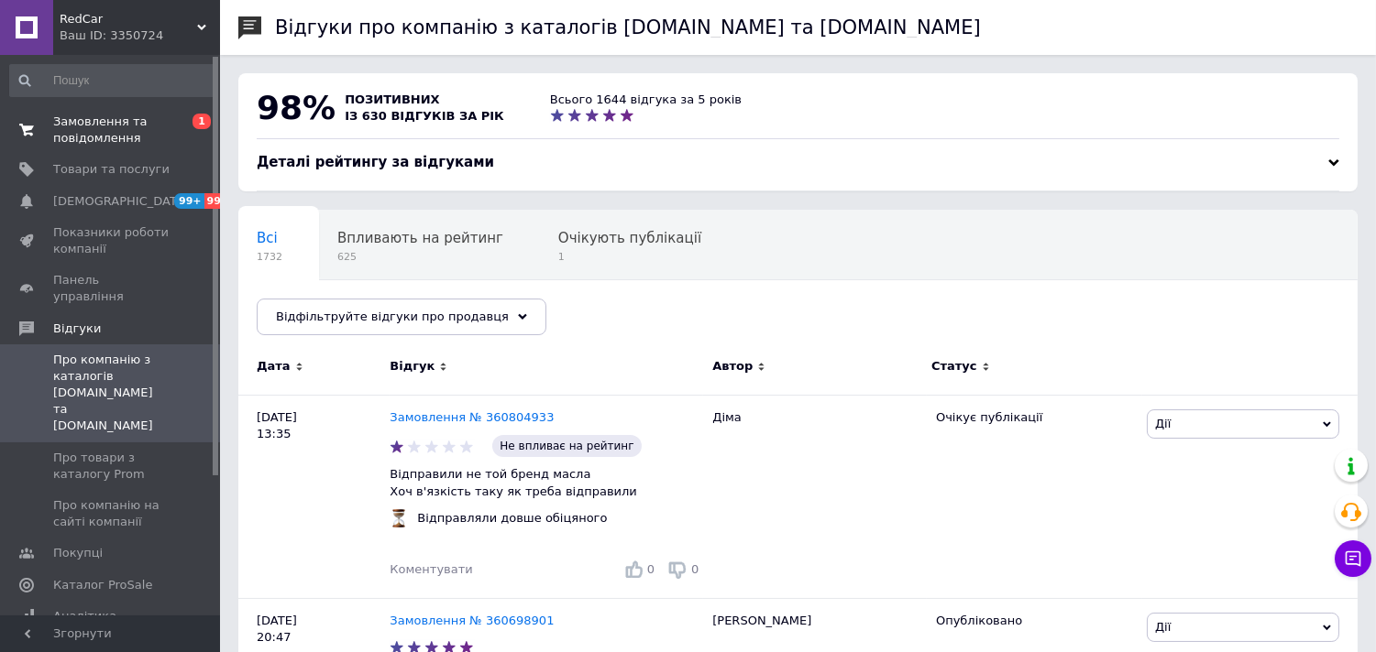
click at [104, 126] on span "Замовлення та повідомлення" at bounding box center [111, 130] width 116 height 33
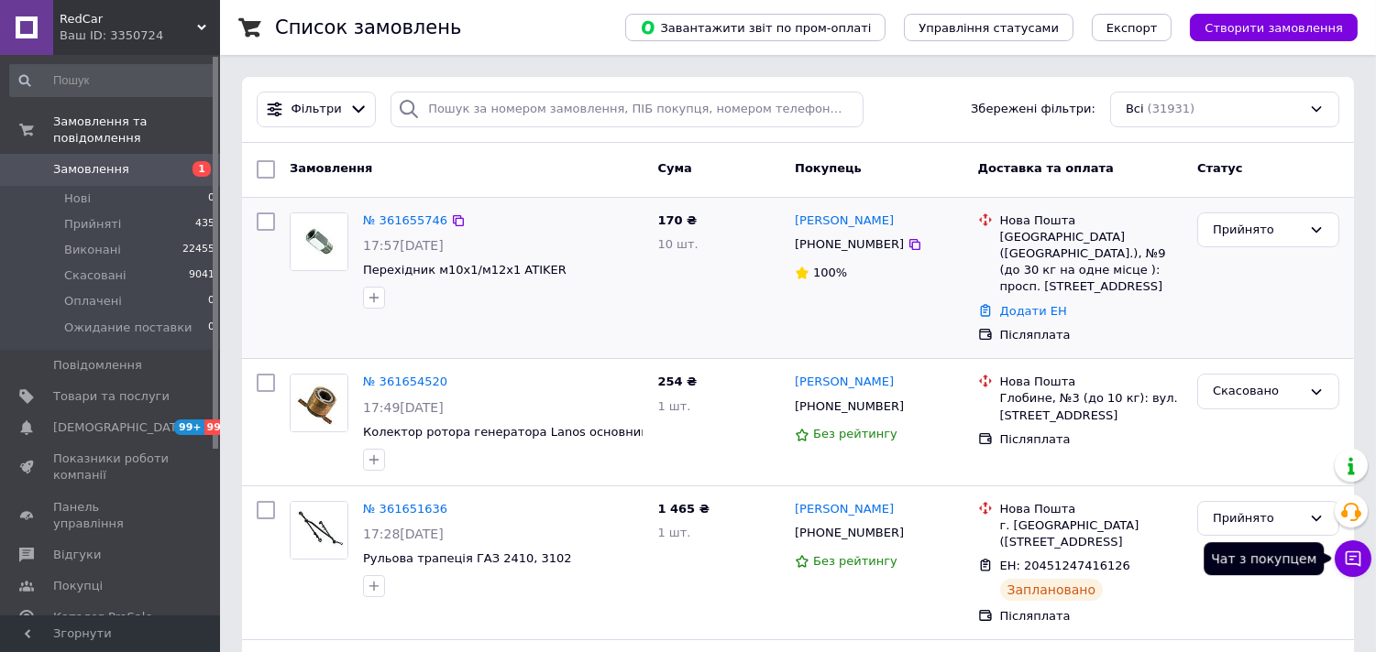
click at [1349, 572] on button "Чат з покупцем" at bounding box center [1352, 559] width 37 height 37
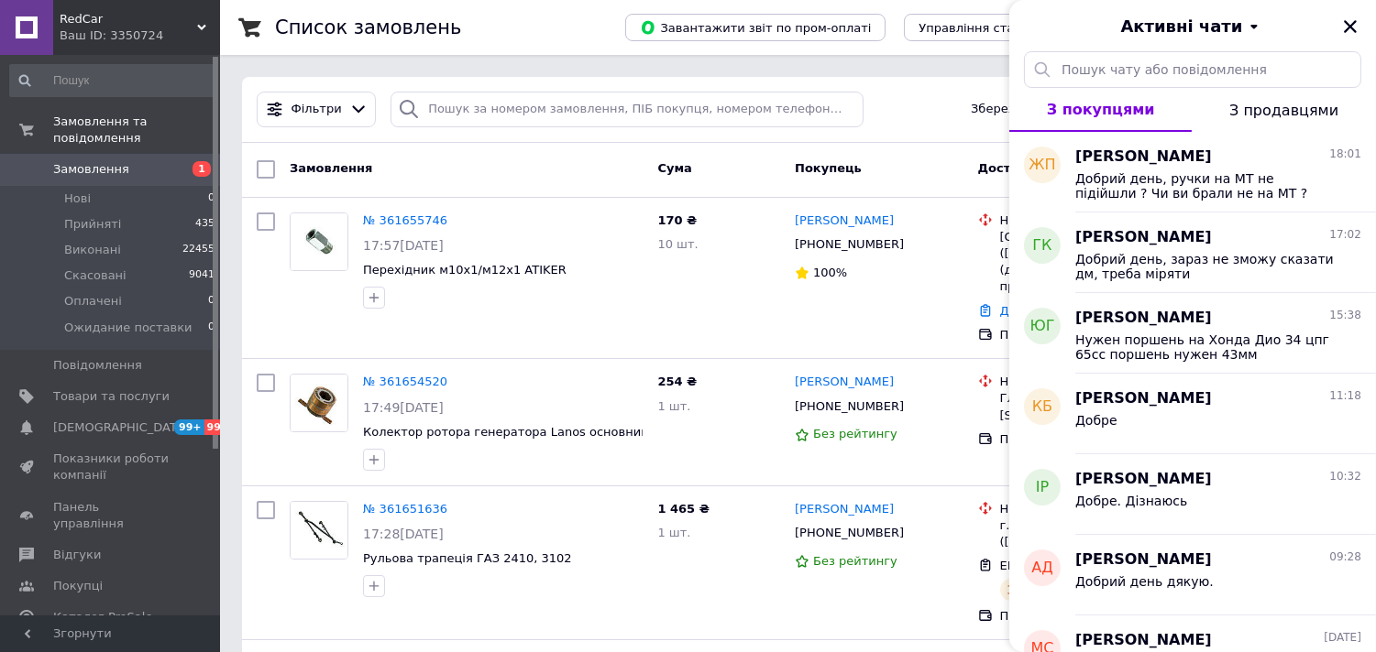
click at [1221, 196] on span "Добрий день, ручки на МТ не підійшли ? Чи ви брали не на МТ ?" at bounding box center [1205, 185] width 260 height 29
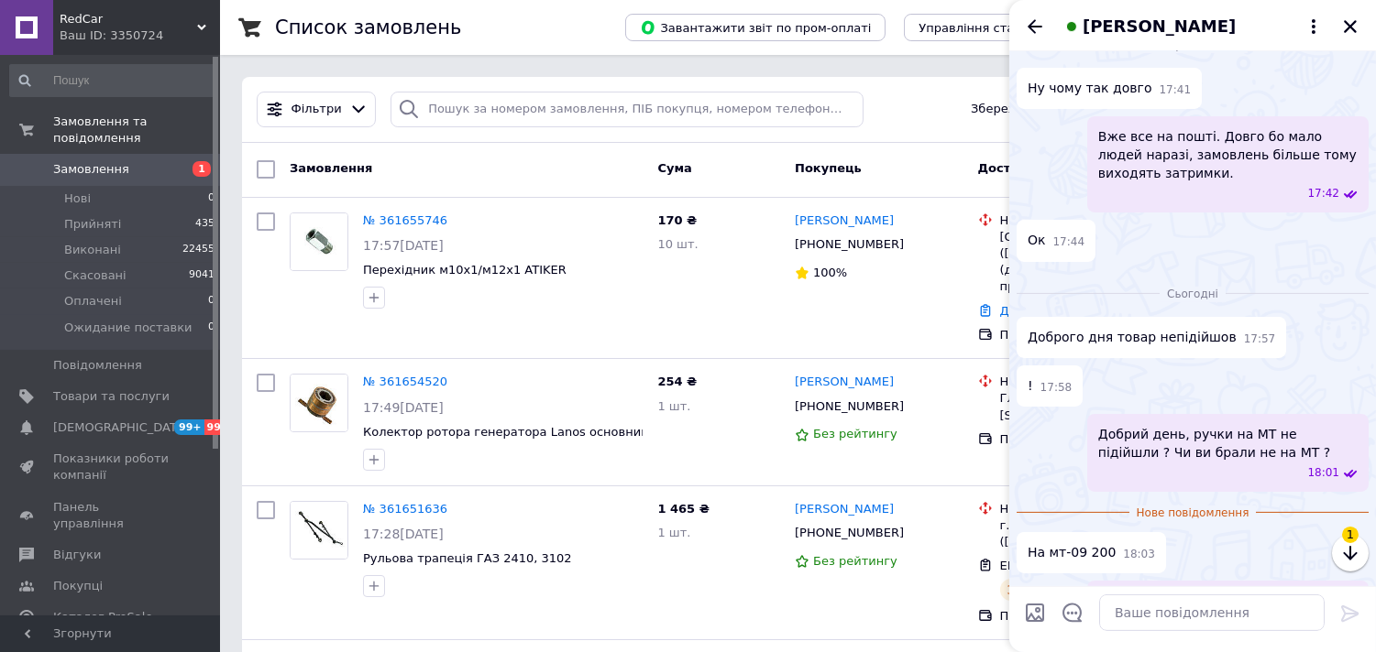
scroll to position [885, 0]
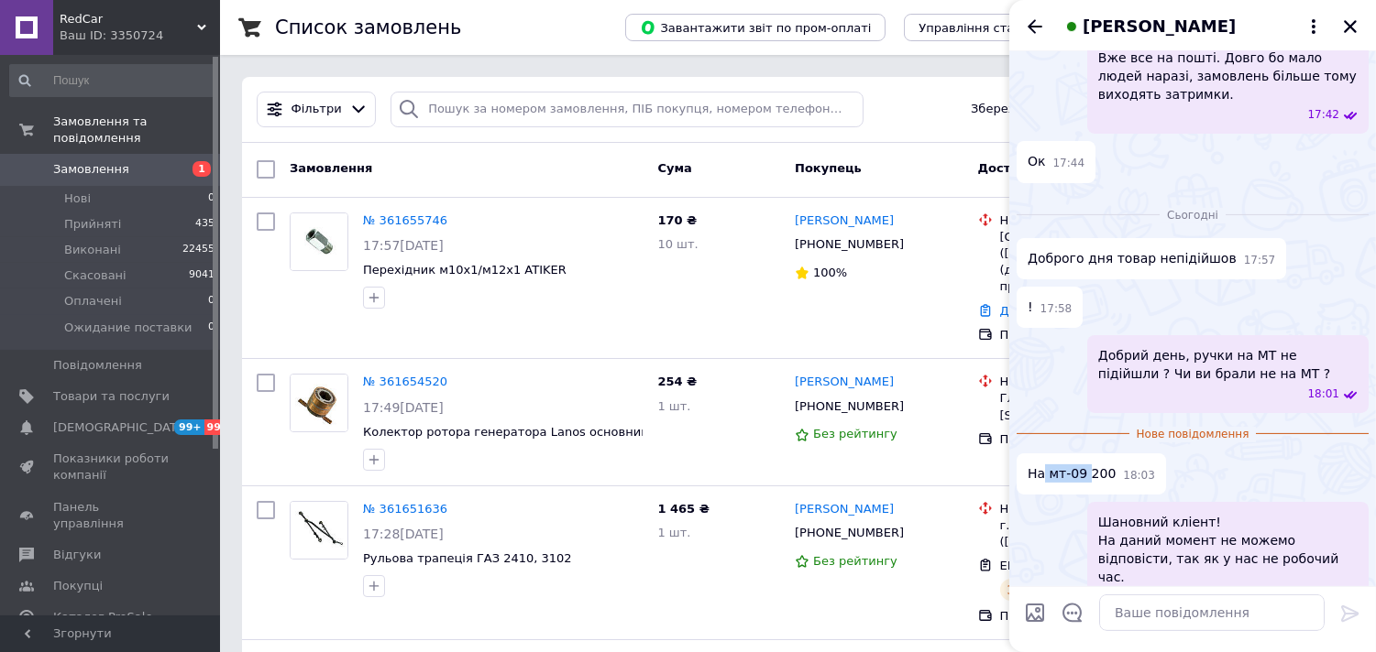
drag, startPoint x: 1045, startPoint y: 452, endPoint x: 1084, endPoint y: 450, distance: 39.4
click at [1084, 465] on span "На мт-09 200" at bounding box center [1071, 474] width 88 height 19
copy span "мт-09"
click at [1211, 635] on div at bounding box center [1211, 612] width 240 height 51
click at [1211, 619] on textarea at bounding box center [1211, 612] width 225 height 37
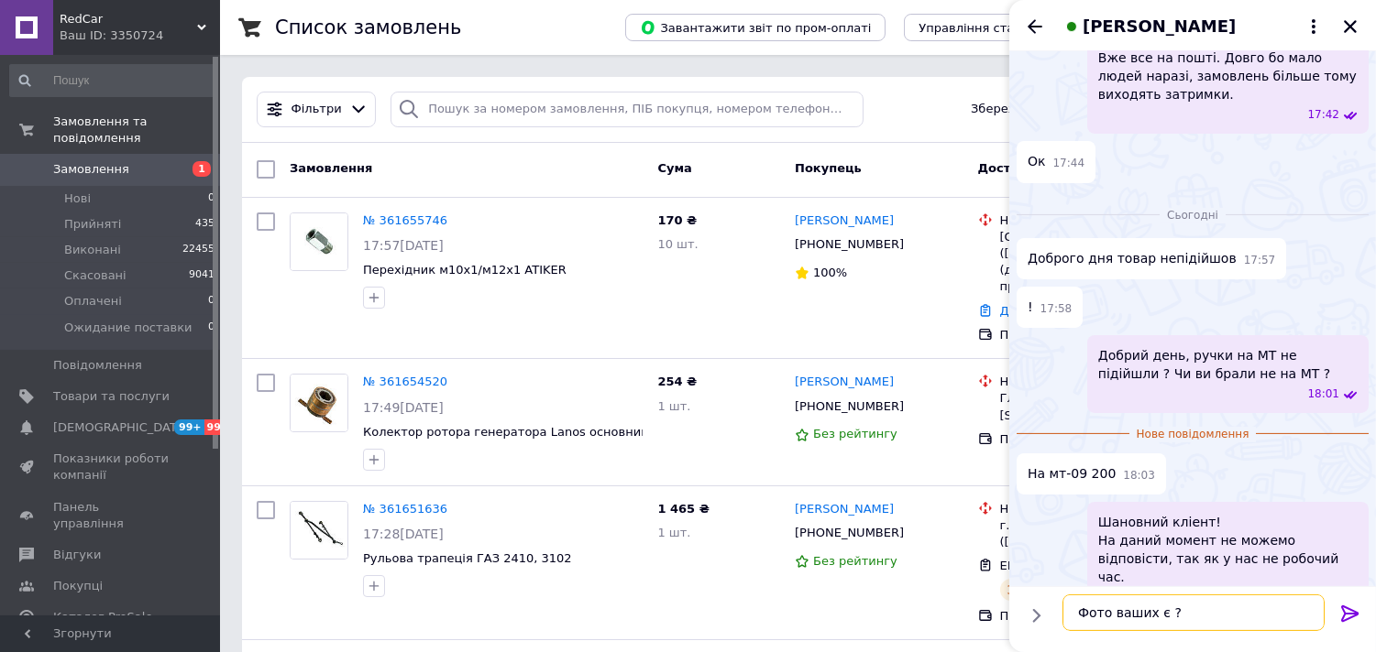
type textarea "Фото ваших є ?"
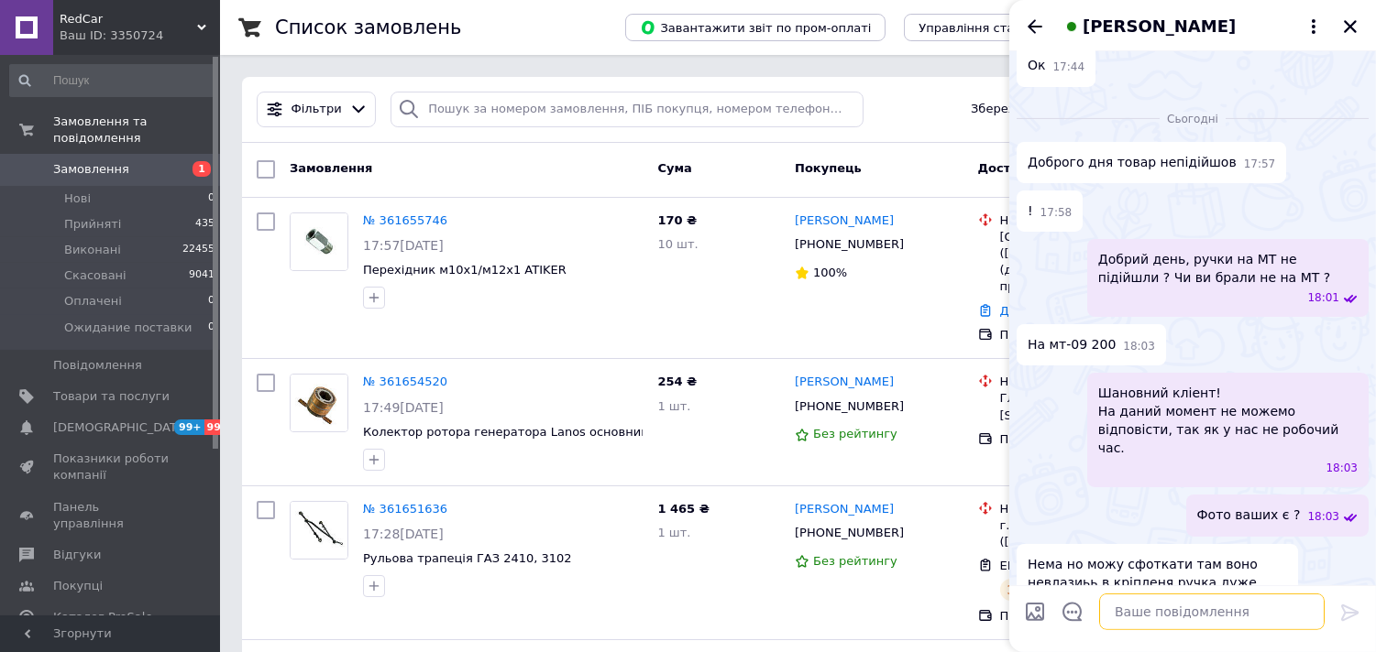
scroll to position [987, 0]
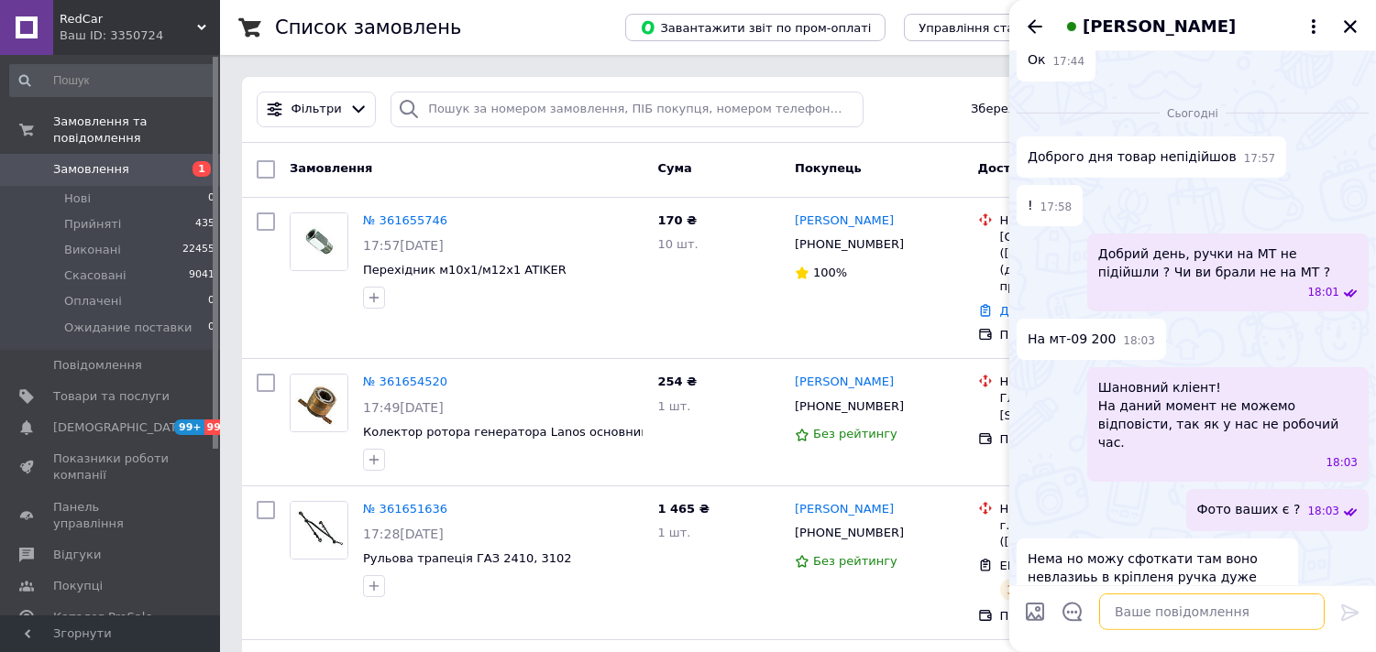
click at [1168, 608] on textarea at bounding box center [1211, 612] width 225 height 37
type textarea "Скиньте, спробую завтра пошукати"
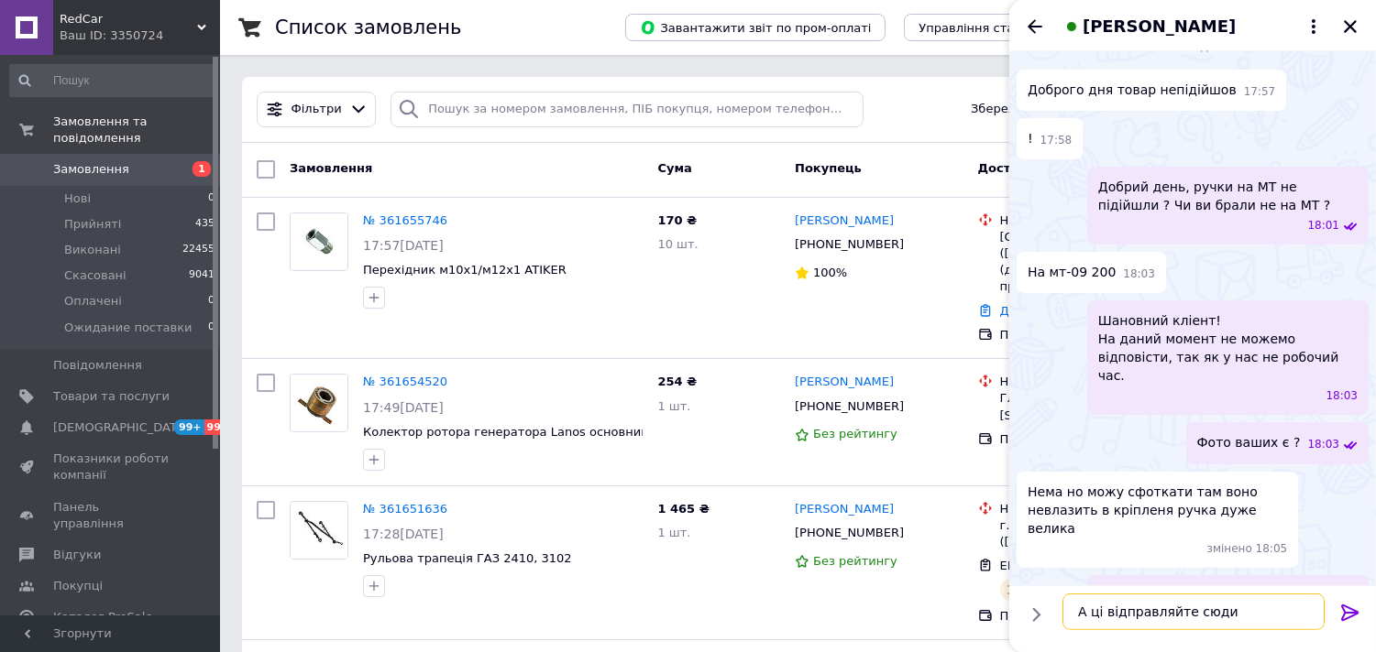
type textarea "А ці відправляйте сюди"
paste textarea "Дані для повернення товару за замовленням №360583659: 095-002-30-97 ФОП Здановс…"
type textarea "Дані для повернення товару за замовленням №360583659: 095-002-30-97 ФОП Здановс…"
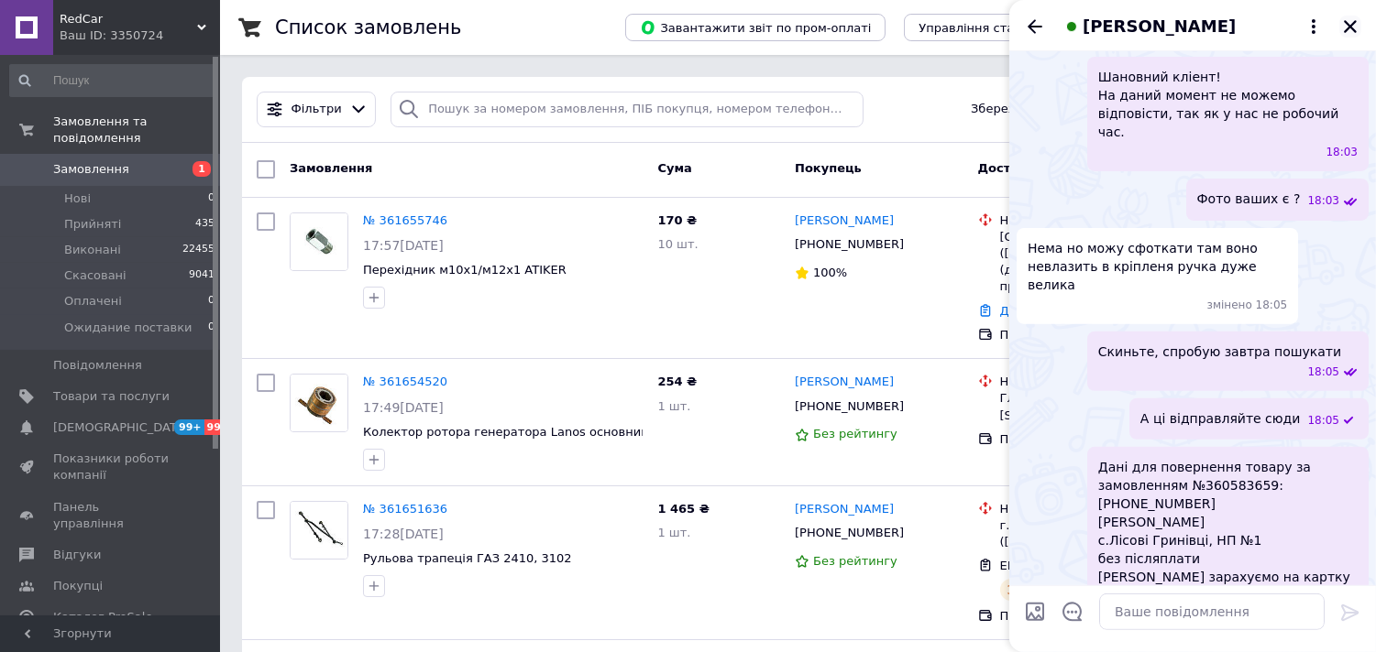
click at [1359, 26] on button "Закрити" at bounding box center [1350, 27] width 22 height 22
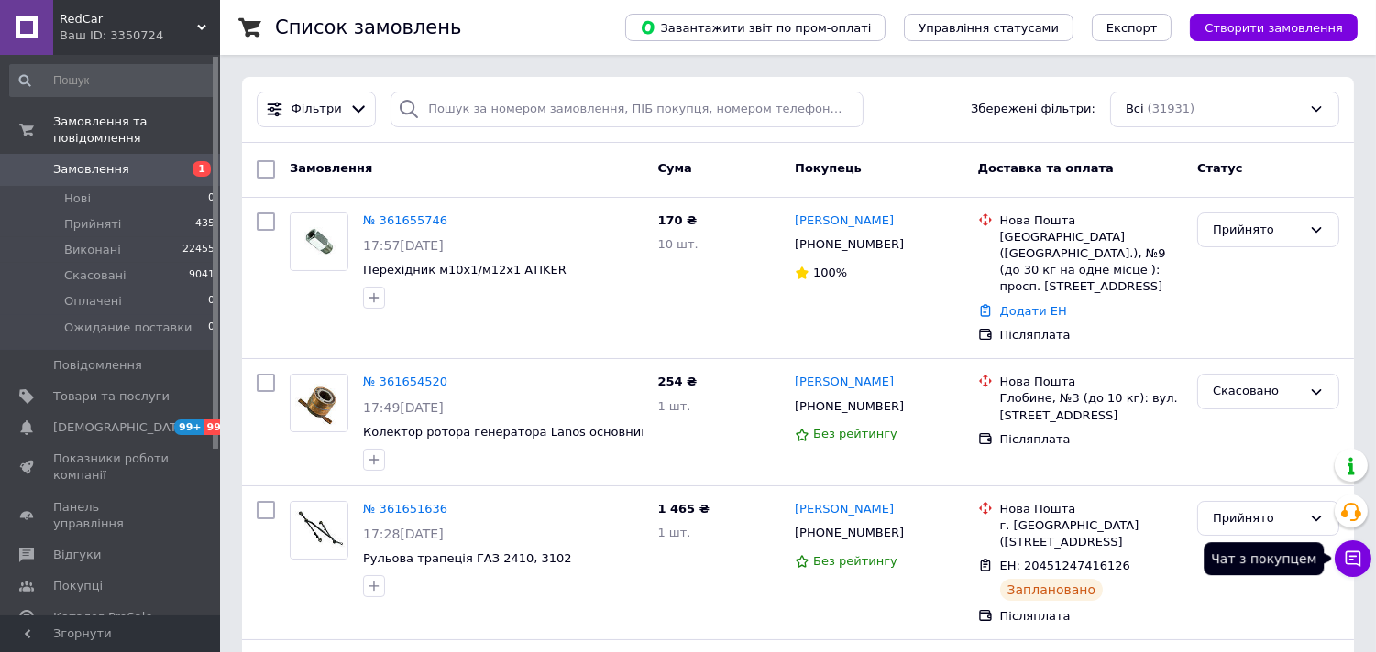
click at [1349, 555] on icon at bounding box center [1352, 559] width 18 height 18
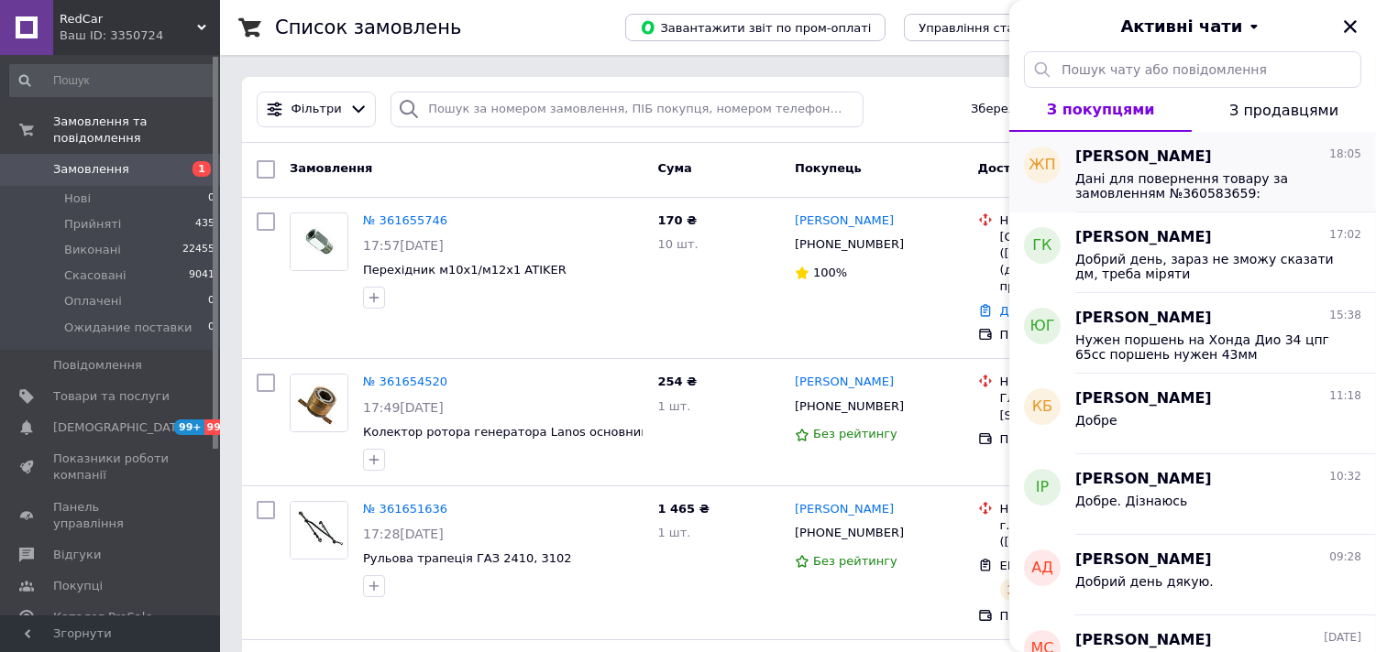
click at [1175, 193] on span "Дані для повернення товару за замовленням №360583659: 095-002-30-97 ФОП Здановс…" at bounding box center [1205, 185] width 260 height 29
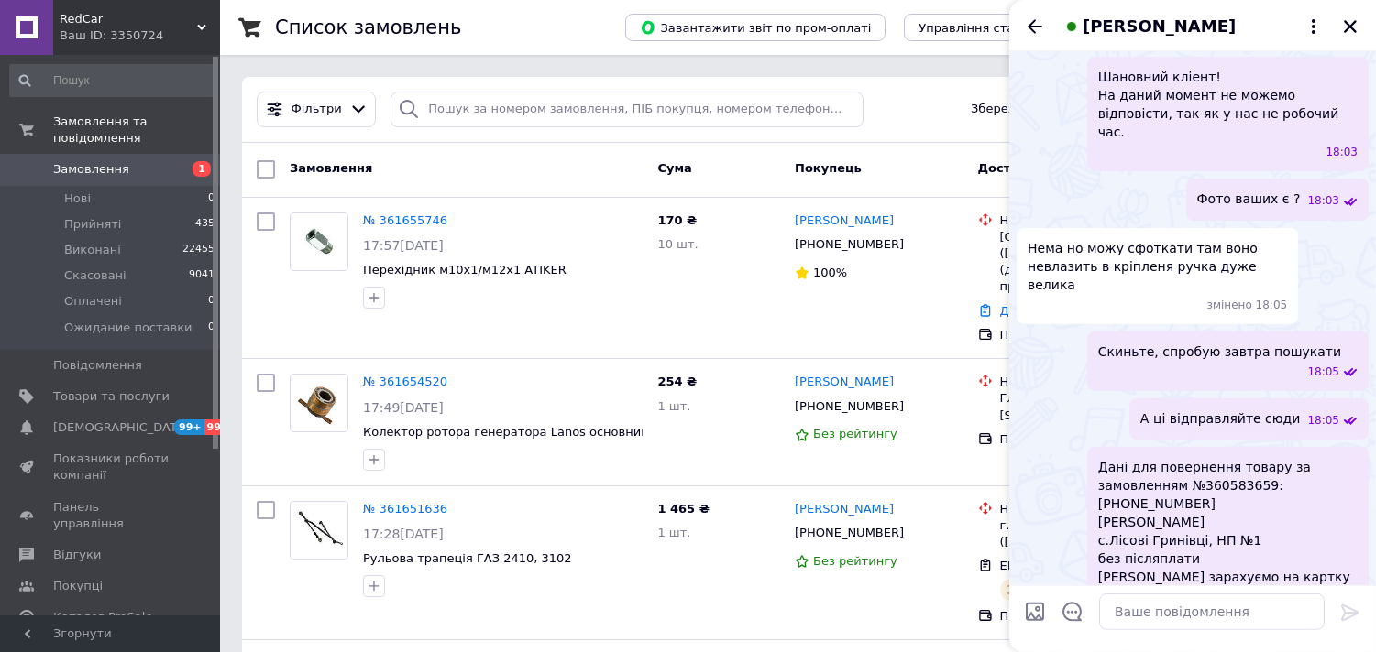
click at [1354, 27] on icon "Закрити" at bounding box center [1350, 26] width 16 height 16
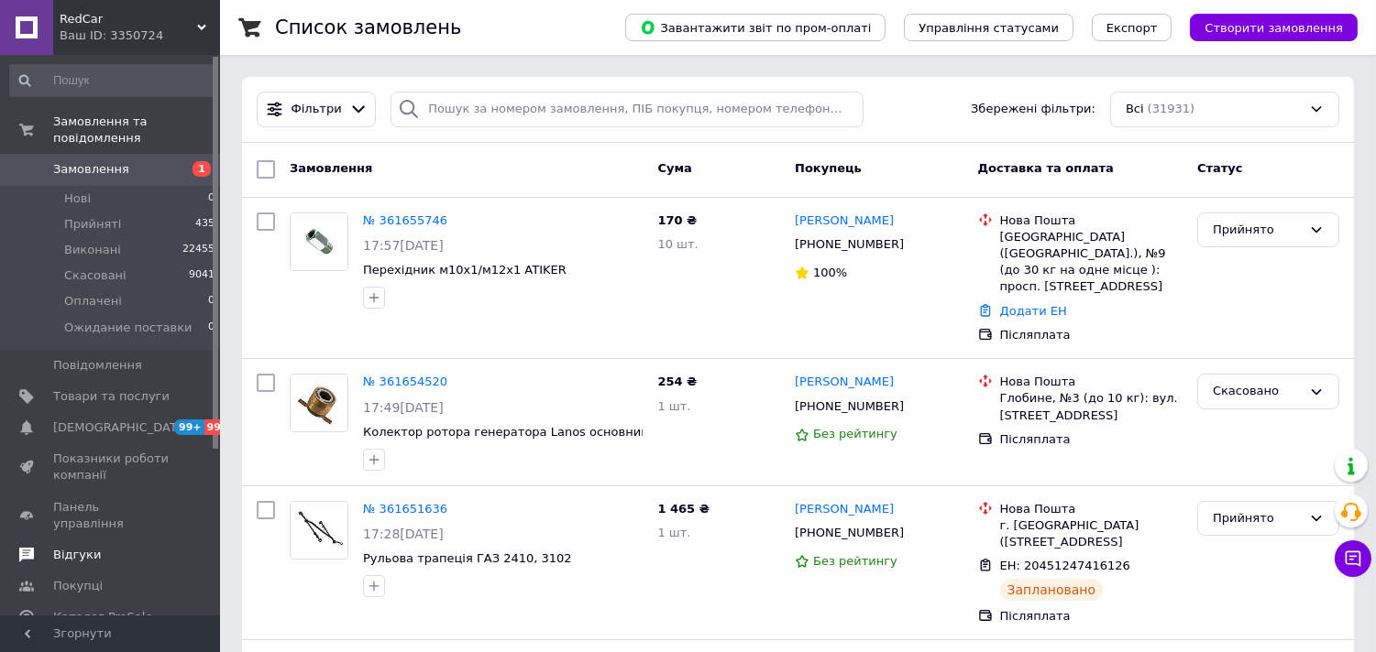
click at [83, 540] on link "Відгуки" at bounding box center [112, 555] width 225 height 31
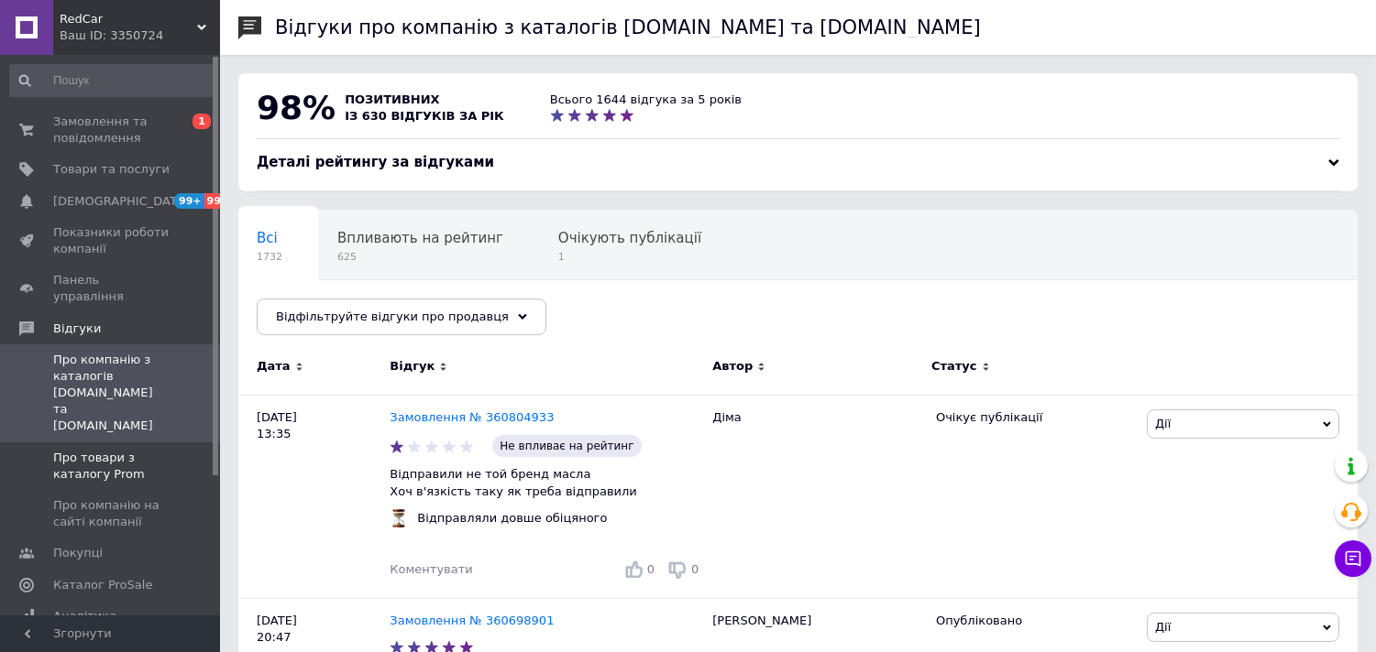
click at [114, 450] on span "Про товари з каталогу Prom" at bounding box center [111, 466] width 116 height 33
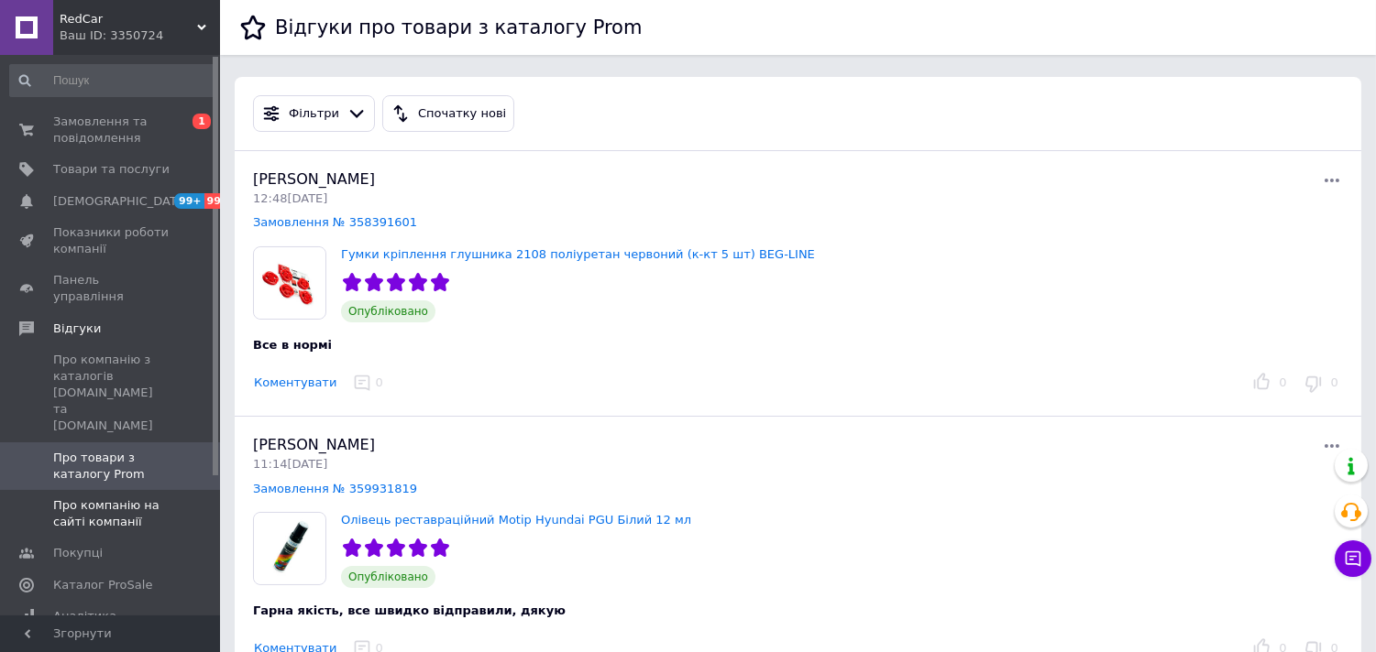
click at [94, 498] on span "Про компанію на сайті компанії" at bounding box center [111, 514] width 116 height 33
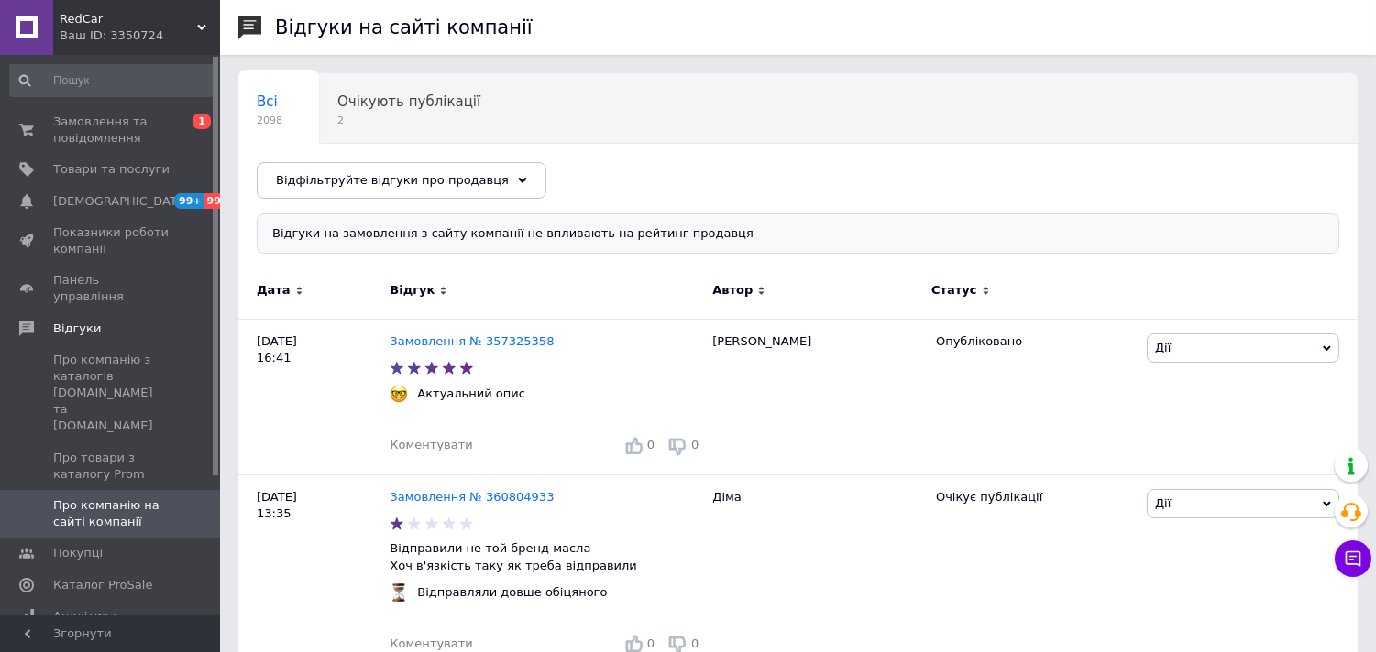
click at [123, 24] on span "RedCar" at bounding box center [128, 19] width 137 height 16
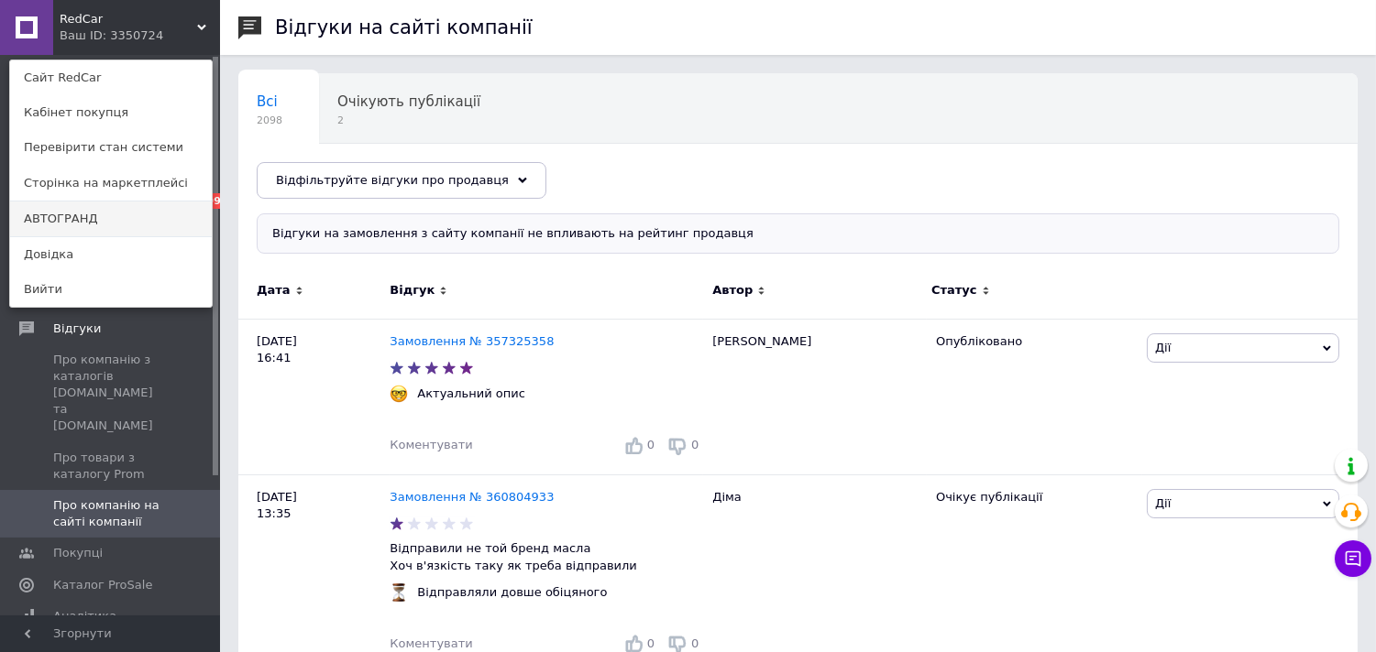
click at [88, 225] on link "АВТОГРАНД" at bounding box center [111, 219] width 202 height 35
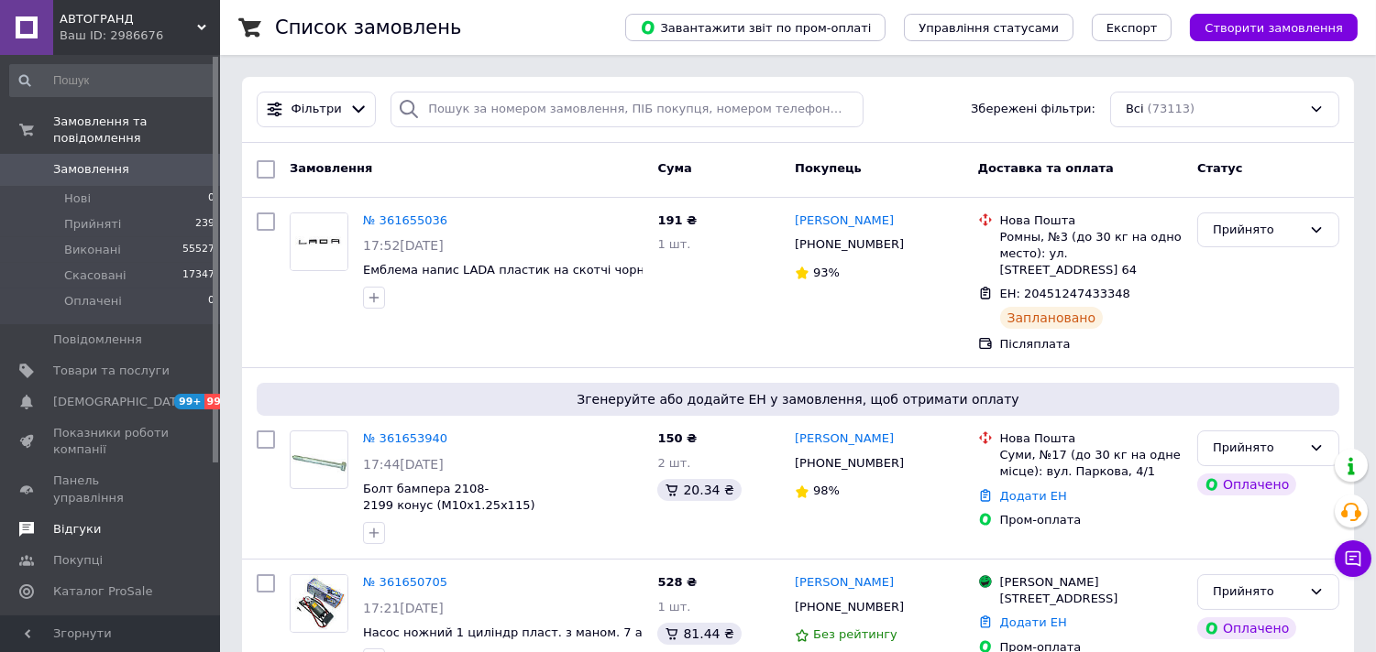
click at [71, 521] on span "Відгуки" at bounding box center [77, 529] width 48 height 16
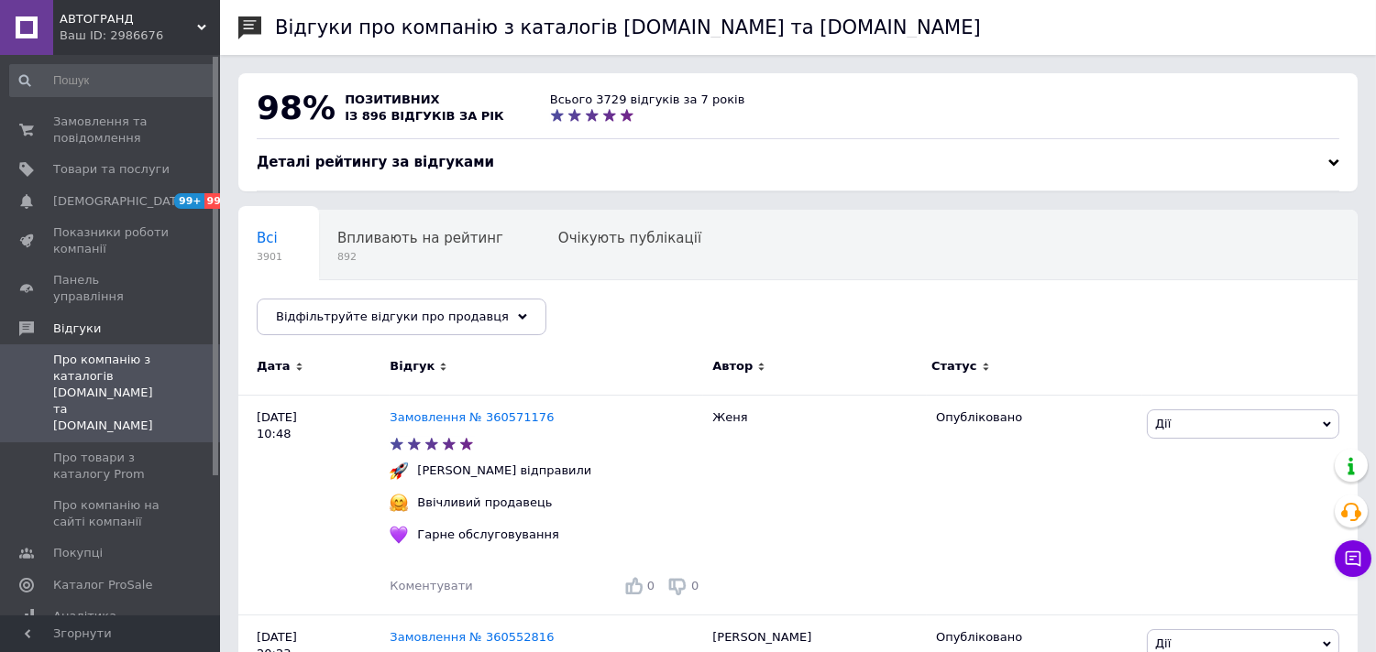
click at [1311, 159] on div "Деталі рейтингу за відгуками" at bounding box center [798, 162] width 1082 height 19
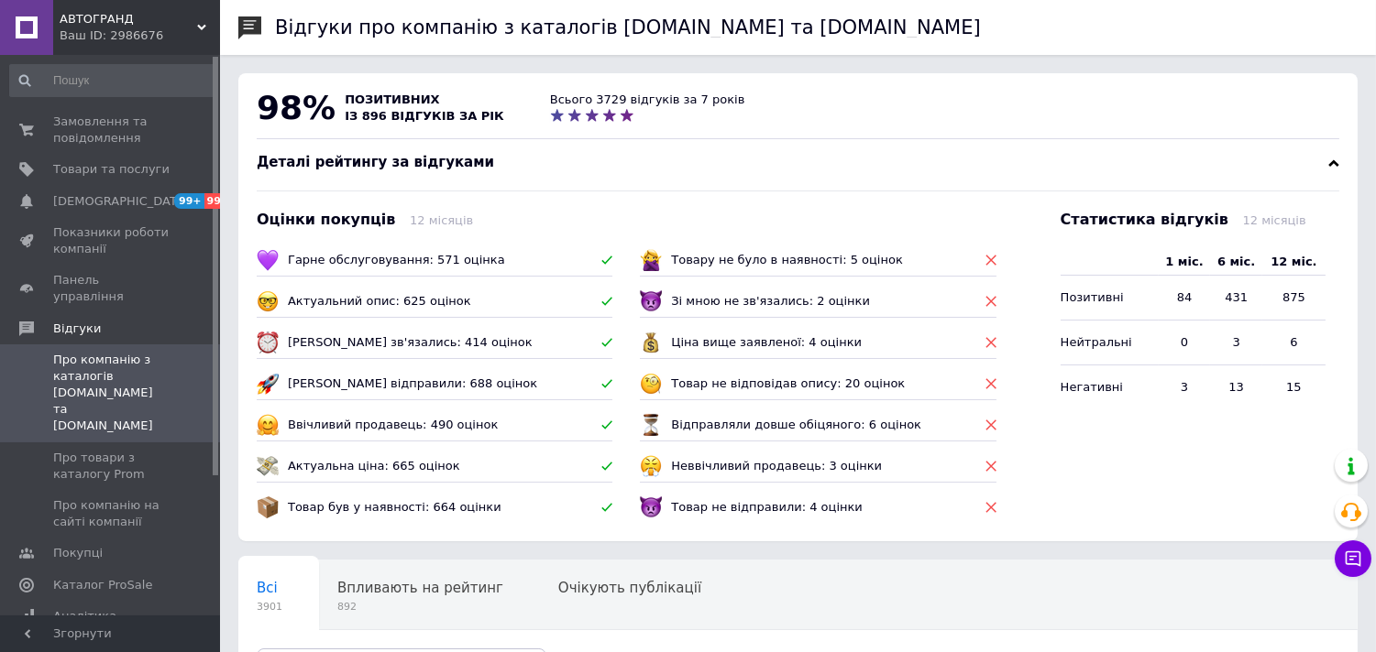
click at [1311, 159] on div "Деталі рейтингу за відгуками" at bounding box center [798, 162] width 1082 height 19
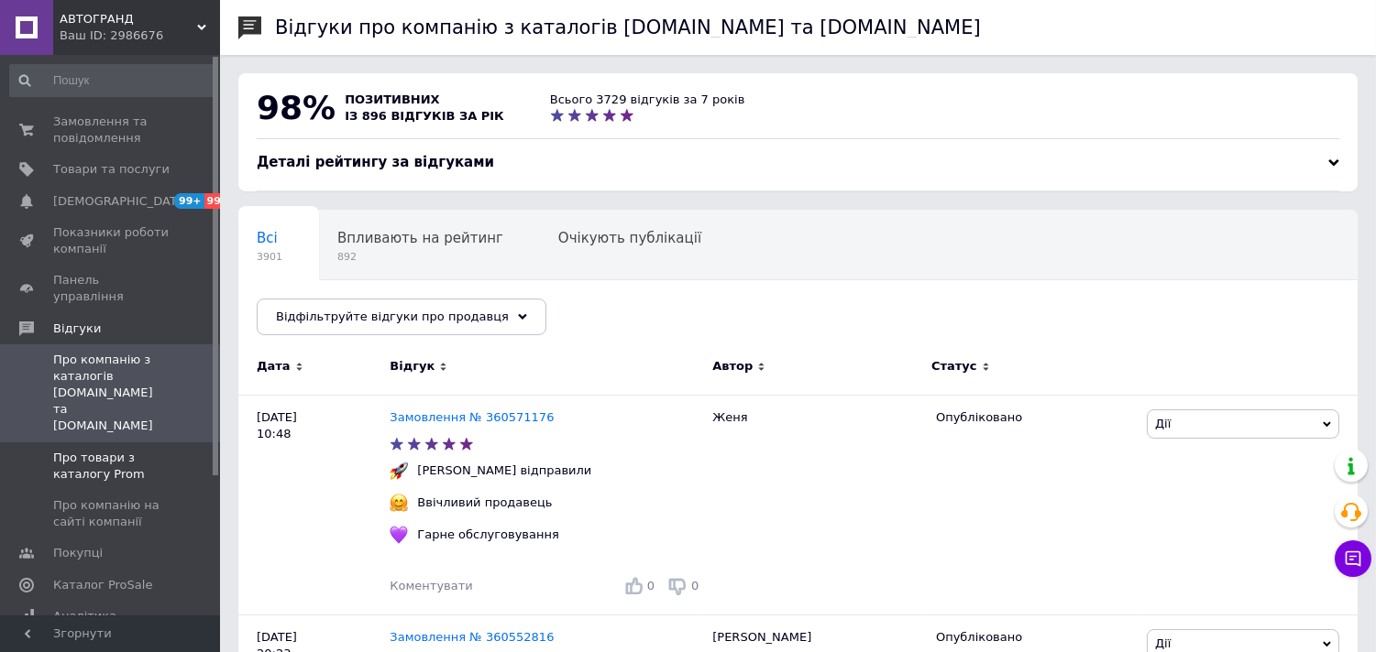
click at [165, 450] on span "Про товари з каталогу Prom" at bounding box center [111, 466] width 116 height 33
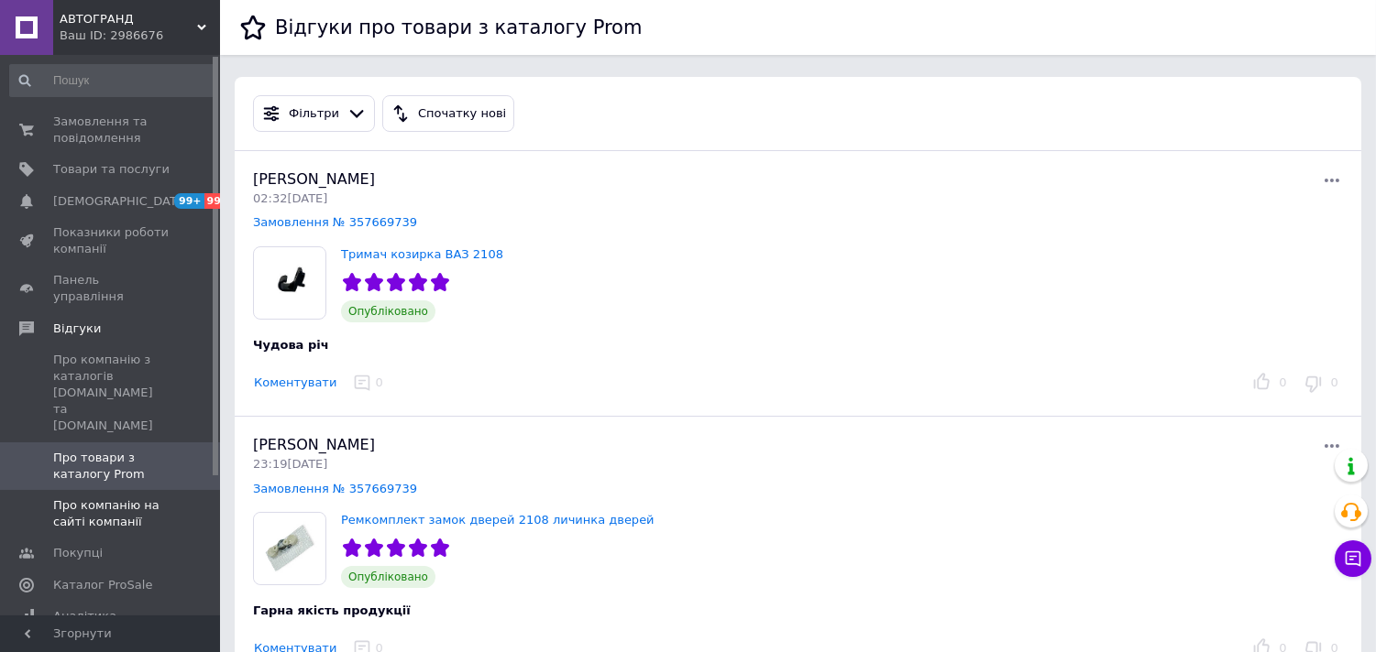
click at [141, 498] on span "Про компанію на сайті компанії" at bounding box center [111, 514] width 116 height 33
